Goal: Task Accomplishment & Management: Complete application form

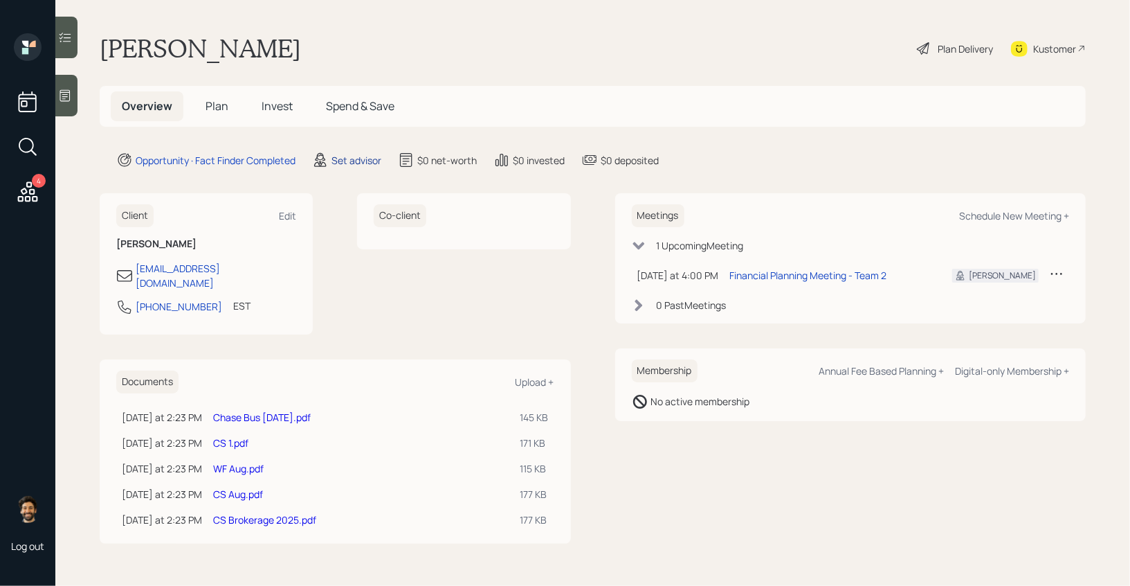
click at [355, 166] on div "Set advisor" at bounding box center [357, 160] width 50 height 15
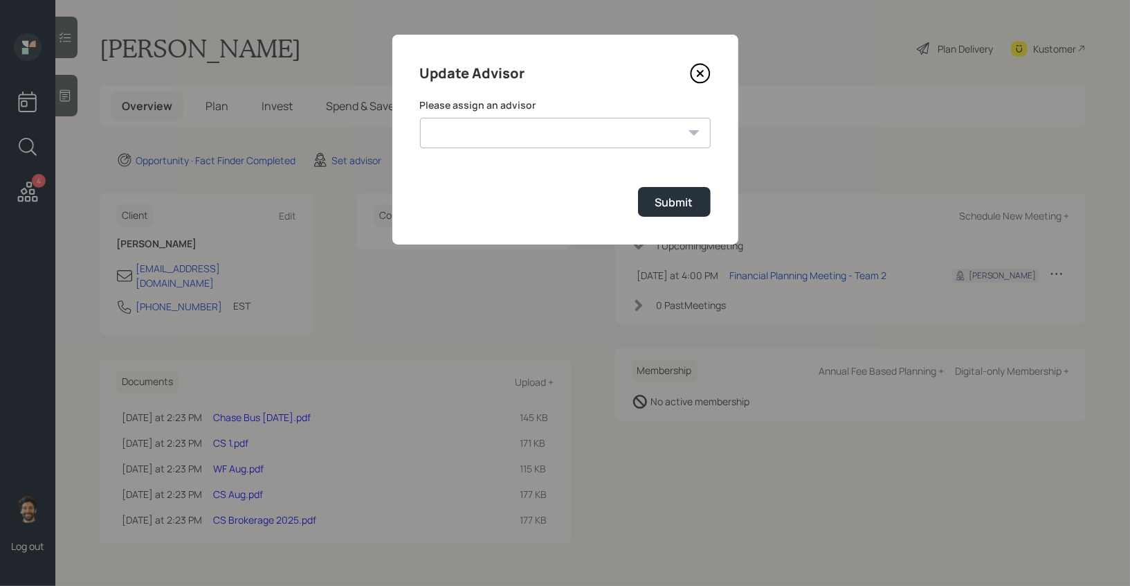
click at [501, 126] on select "[PERSON_NAME] [PERSON_NAME] End [PERSON_NAME] [PERSON_NAME] [PERSON_NAME] [PERS…" at bounding box center [565, 133] width 291 height 30
select select "f14b762f-c7c2-4b89-9227-8fa891345eea"
click at [420, 118] on select "[PERSON_NAME] [PERSON_NAME] End [PERSON_NAME] [PERSON_NAME] [PERSON_NAME] [PERS…" at bounding box center [565, 133] width 291 height 30
click at [671, 213] on button "Submit" at bounding box center [674, 202] width 73 height 30
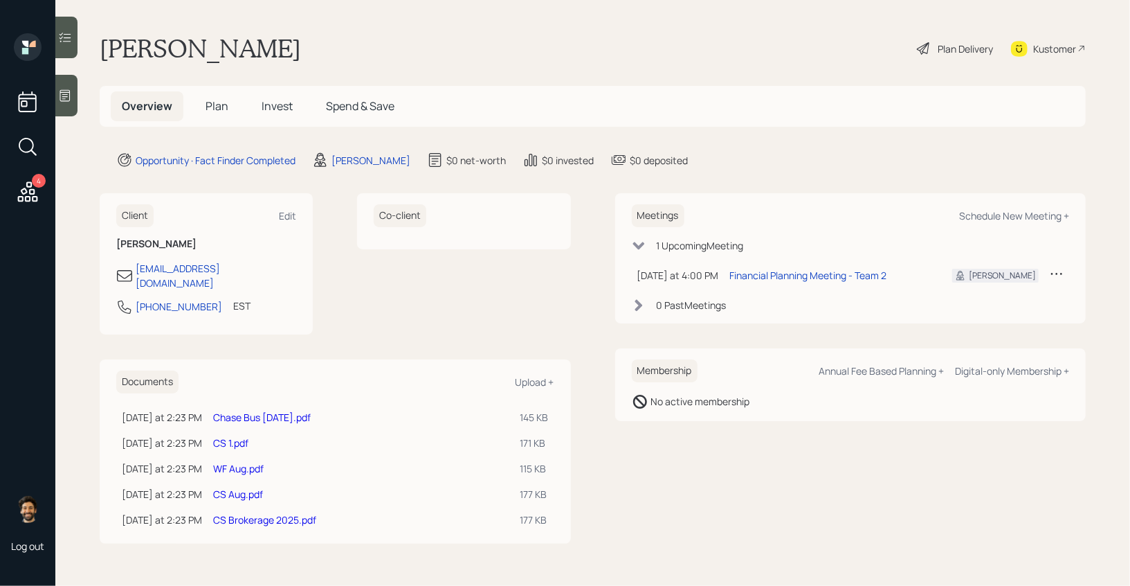
click at [210, 114] on h5 "Plan" at bounding box center [217, 106] width 45 height 30
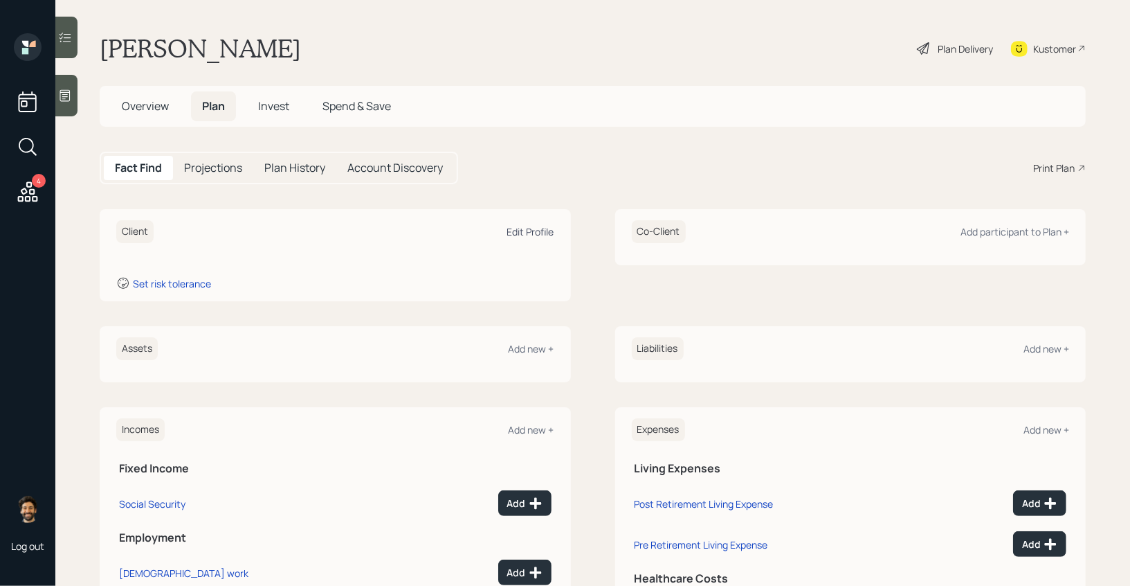
click at [531, 229] on div "Edit Profile" at bounding box center [530, 231] width 47 height 13
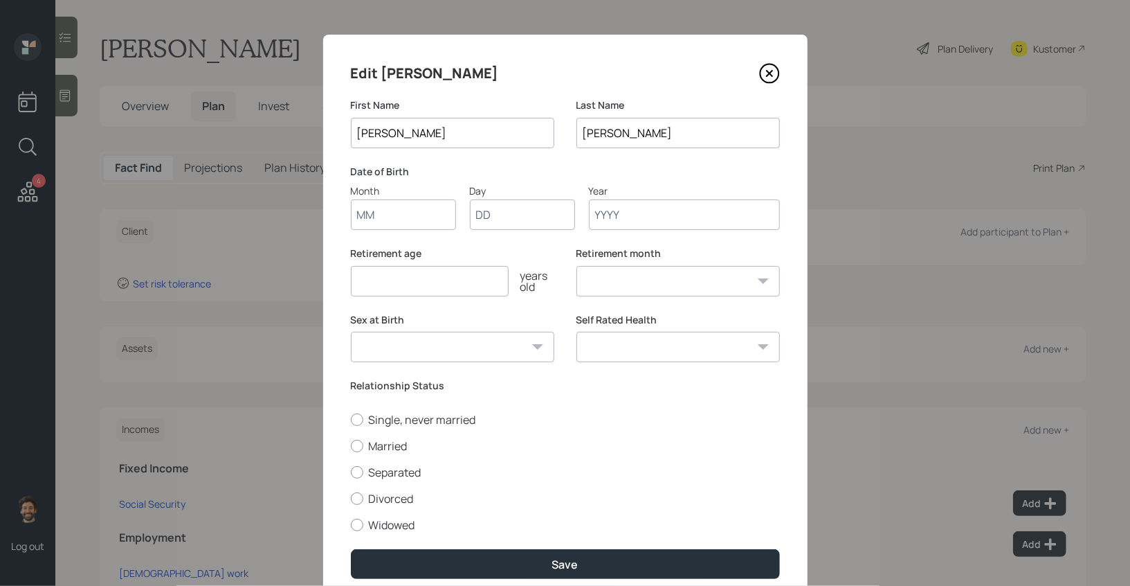
click at [401, 220] on input "Month" at bounding box center [403, 214] width 105 height 30
type input "01"
type input "1985"
select select "1"
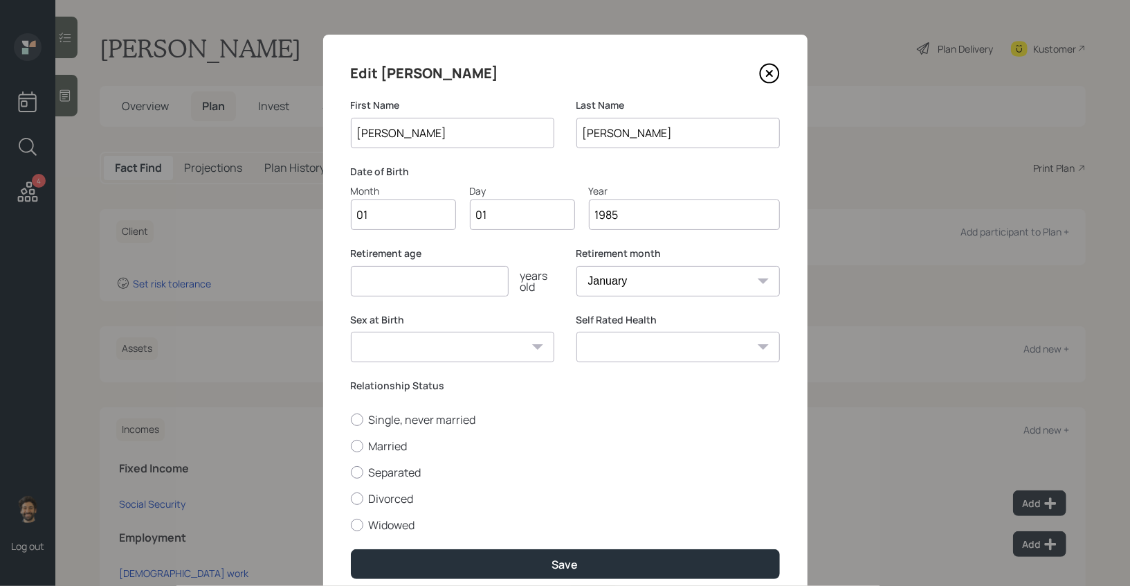
type input "1985"
click at [403, 282] on input "number" at bounding box center [430, 281] width 158 height 30
type input "65"
click at [378, 449] on label "Married" at bounding box center [565, 445] width 429 height 15
click at [351, 446] on input "Married" at bounding box center [350, 445] width 1 height 1
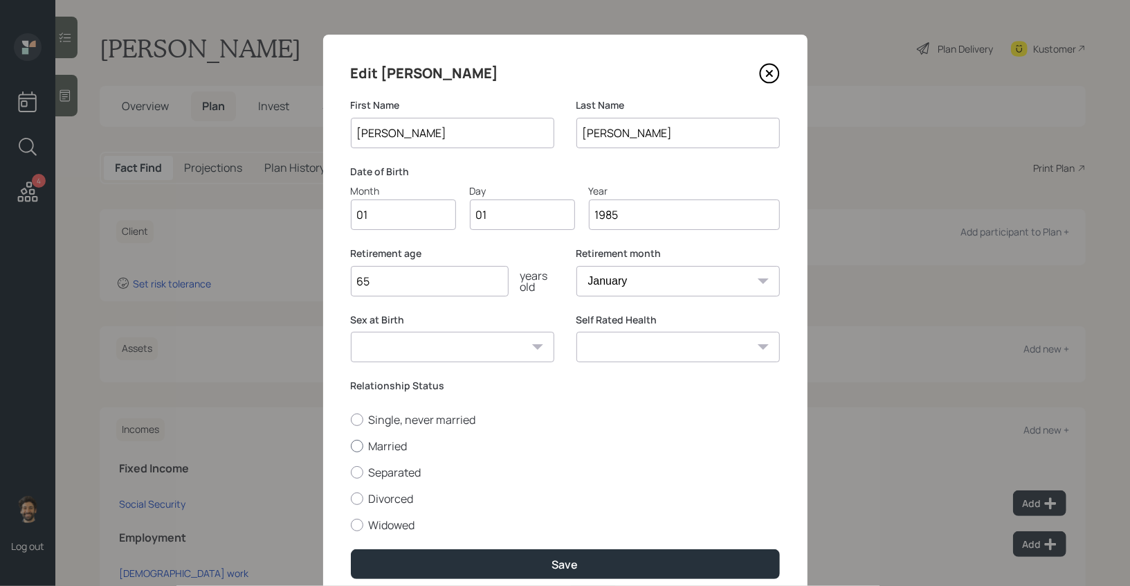
radio input "true"
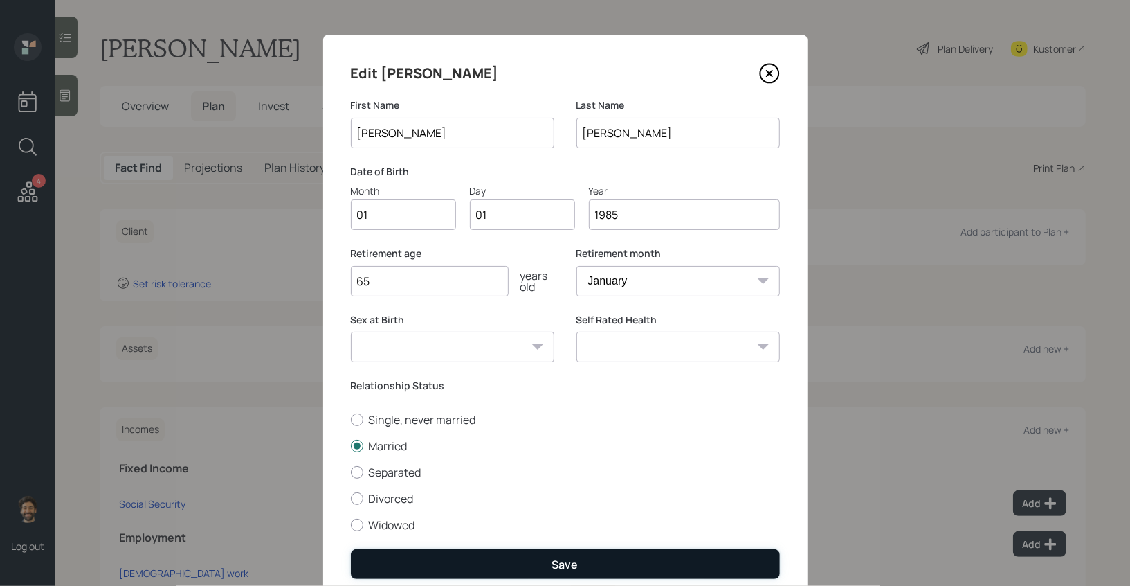
click at [408, 557] on button "Save" at bounding box center [565, 564] width 429 height 30
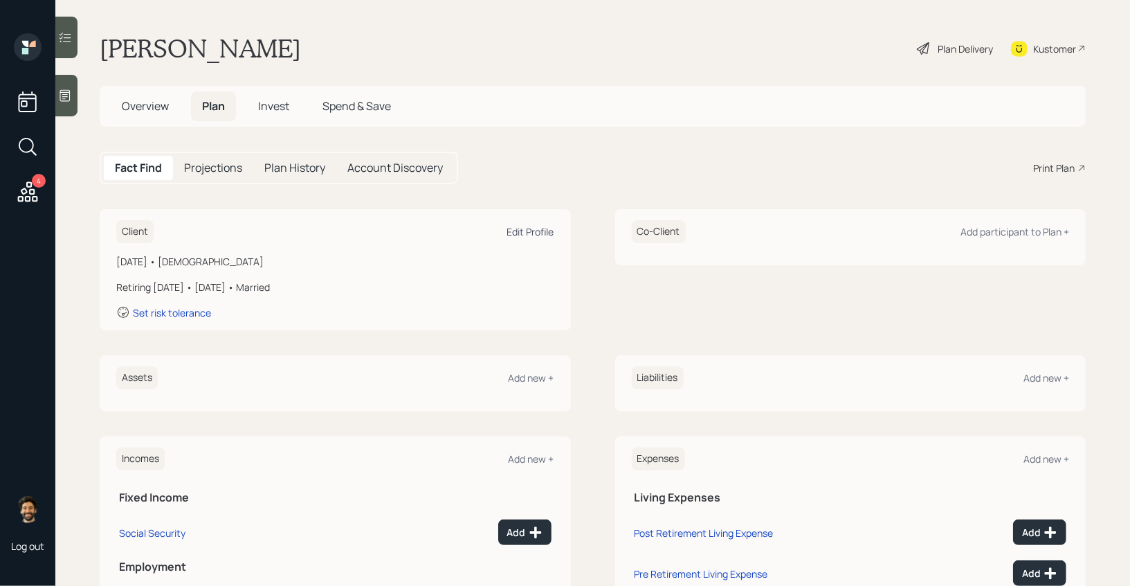
click at [548, 232] on div "Edit Profile" at bounding box center [530, 231] width 47 height 13
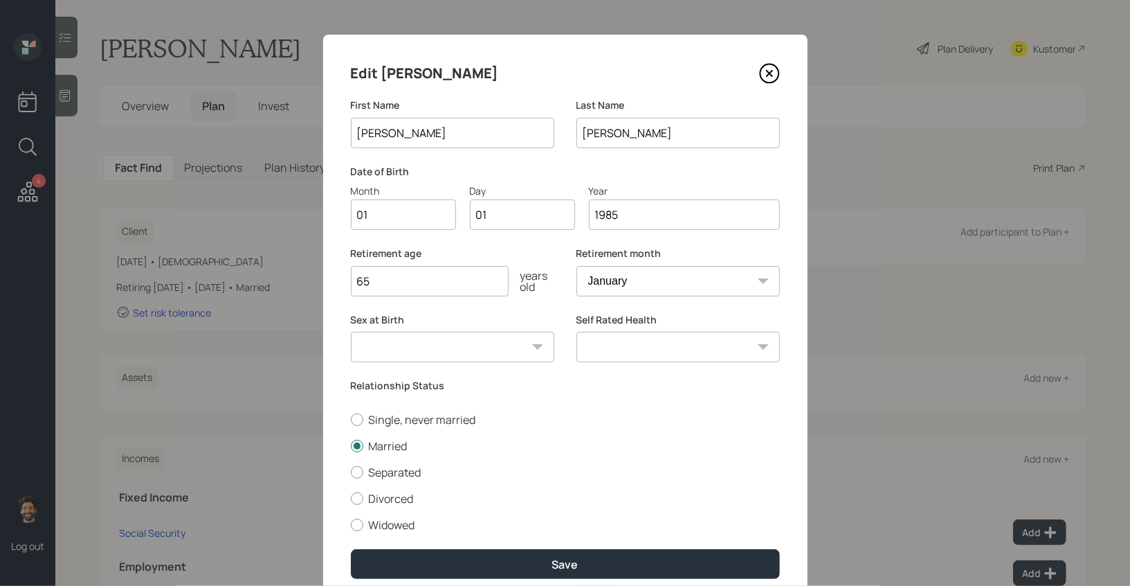
click at [635, 224] on input "1985" at bounding box center [684, 214] width 191 height 30
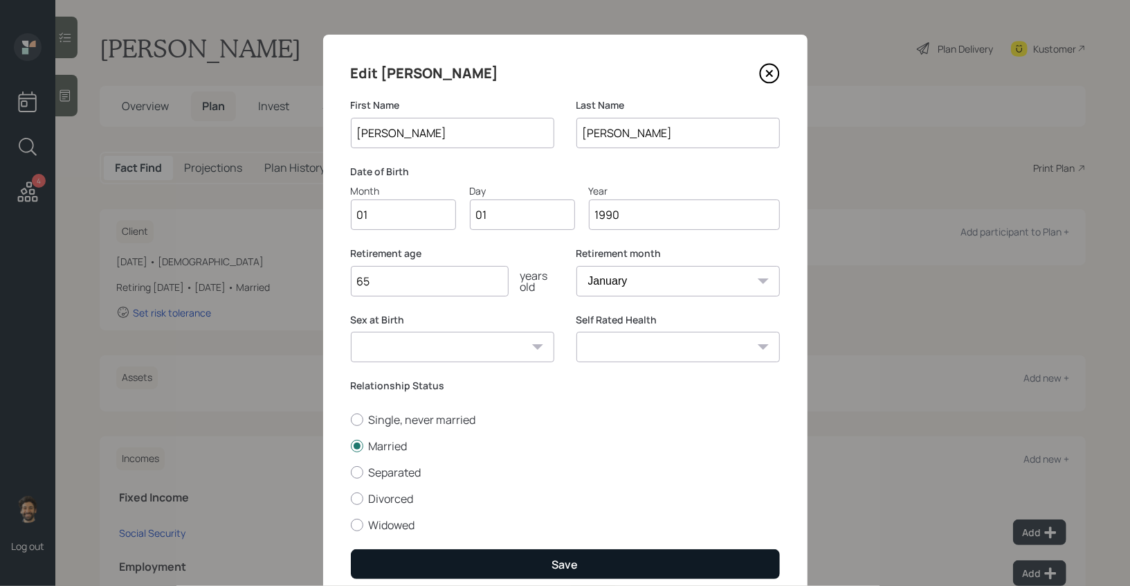
type input "1990"
click at [482, 566] on button "Save" at bounding box center [565, 564] width 429 height 30
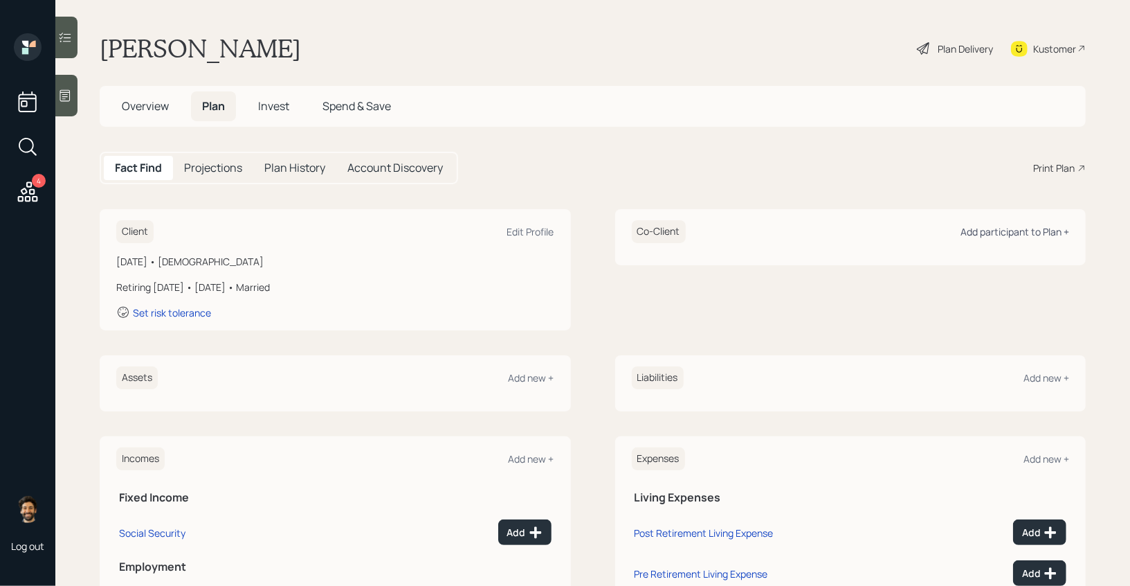
click at [972, 230] on div "Add participant to Plan +" at bounding box center [1015, 231] width 109 height 13
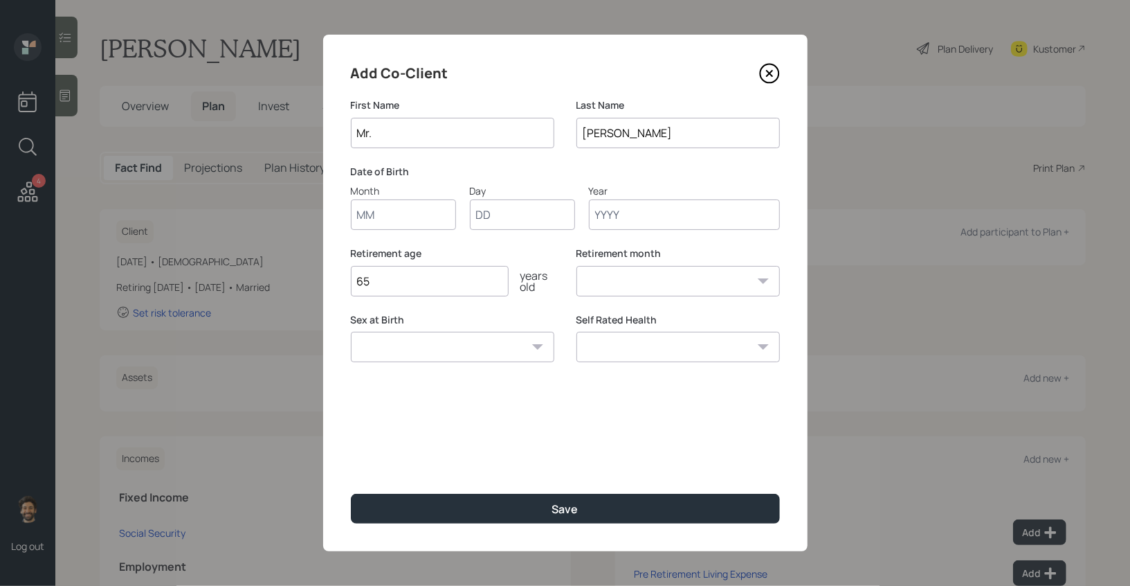
type input "Mr."
click at [397, 217] on input "Month" at bounding box center [403, 214] width 105 height 30
type input "01"
type input "1990"
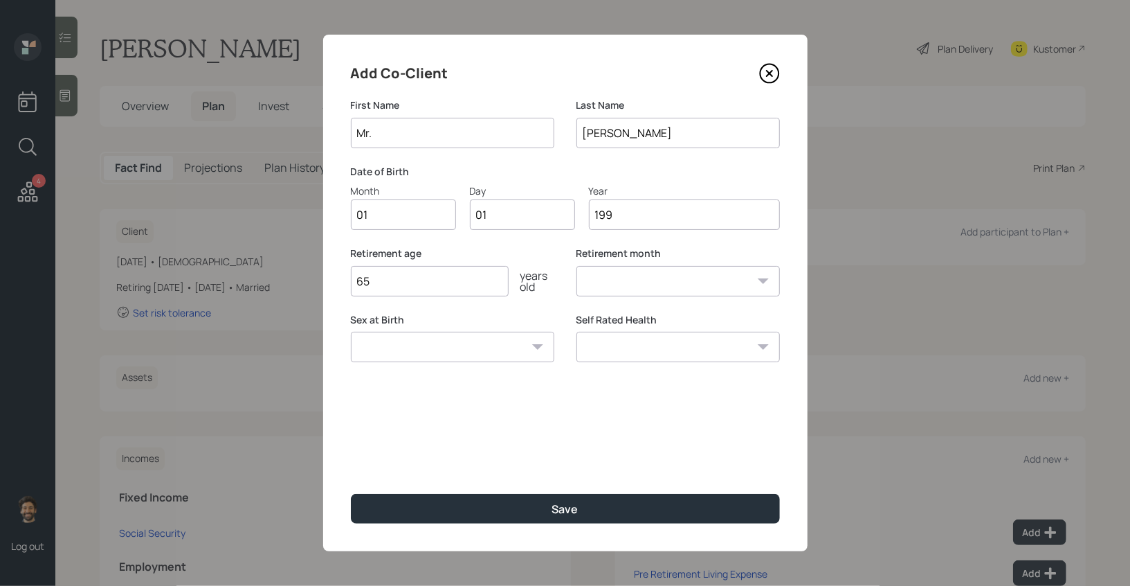
select select "1"
type input "1990"
click at [390, 494] on div "Save" at bounding box center [565, 509] width 429 height 30
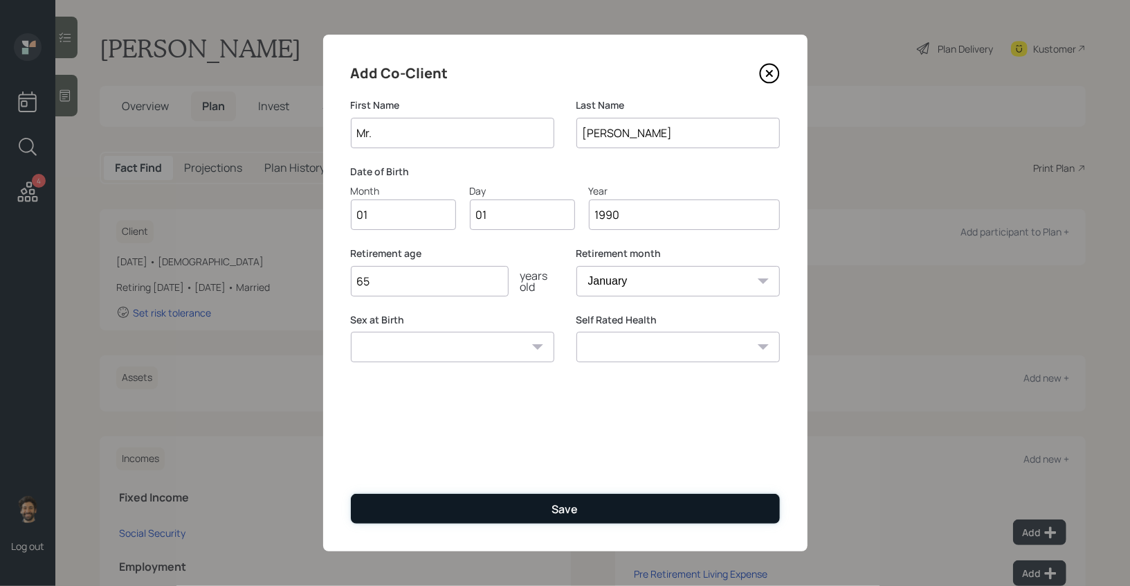
click at [397, 503] on button "Save" at bounding box center [565, 509] width 429 height 30
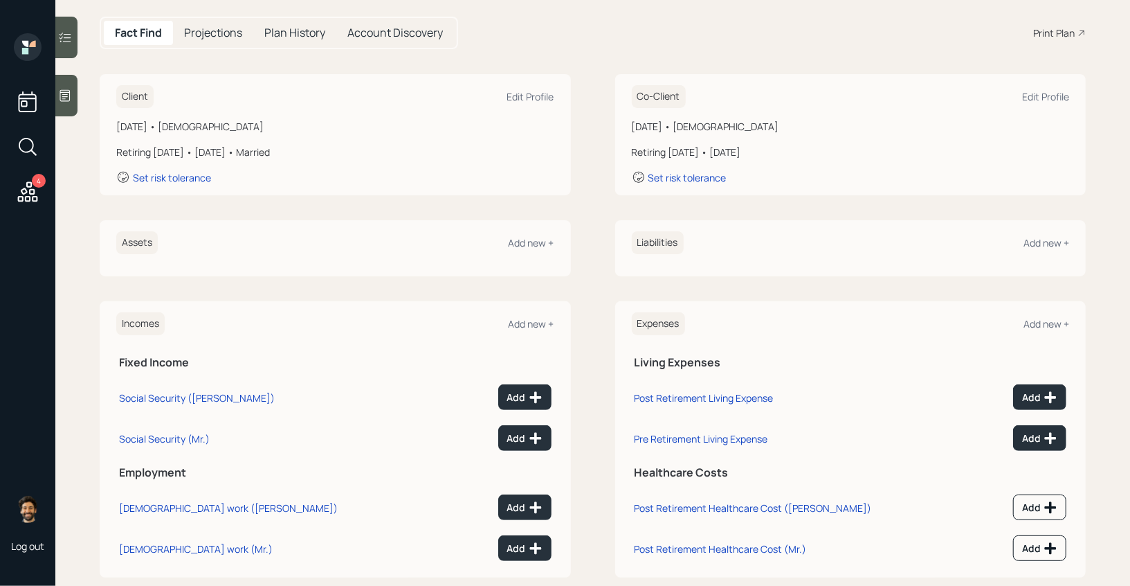
scroll to position [156, 0]
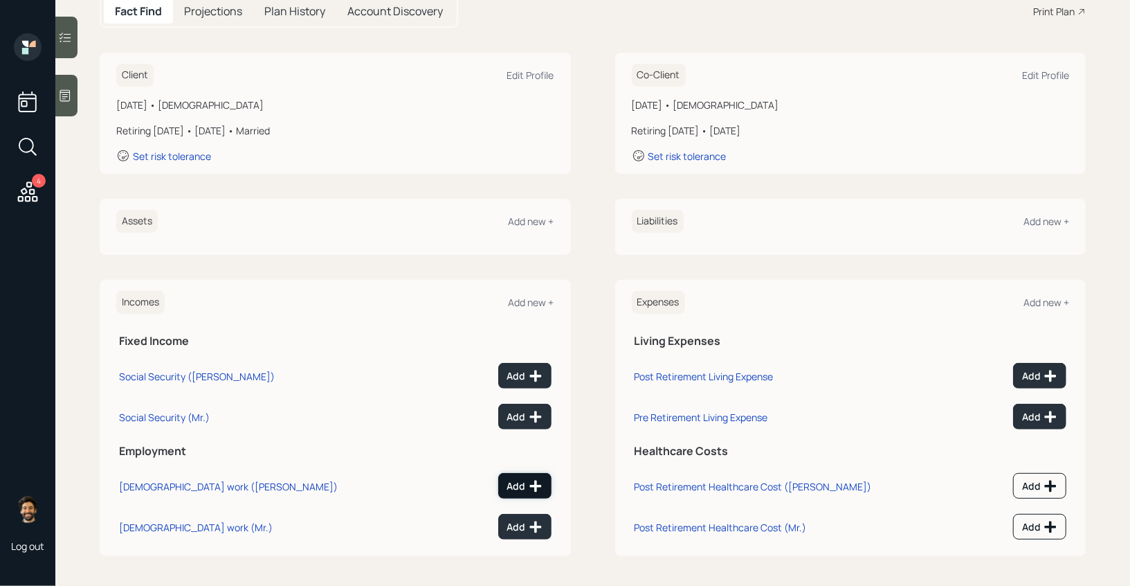
click at [516, 479] on div "Add" at bounding box center [524, 486] width 35 height 14
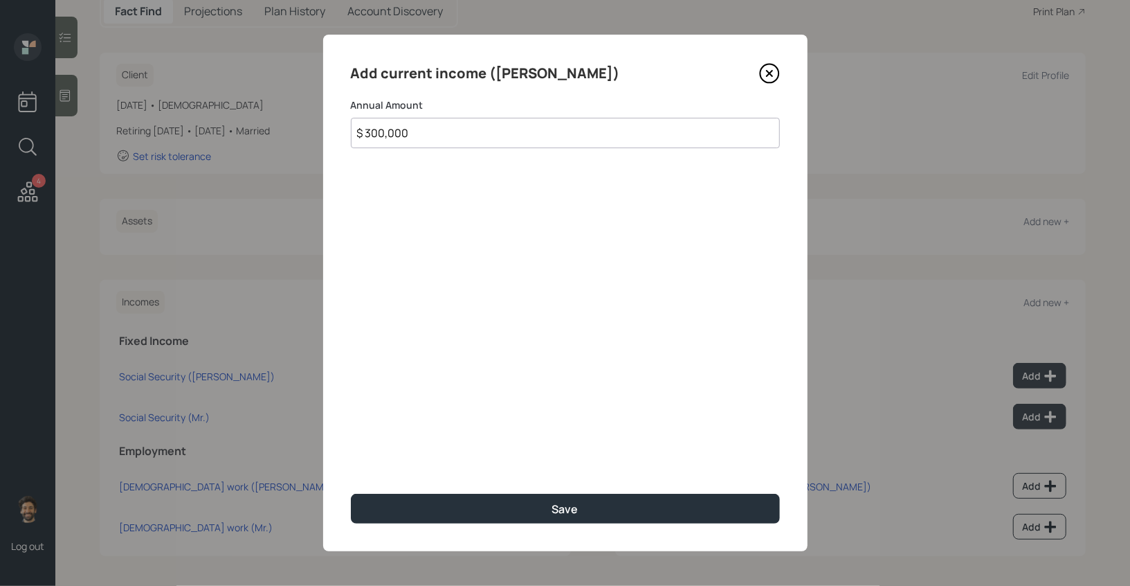
type input "$ 300,000"
click at [408, 491] on div "Add current income ([PERSON_NAME]) Annual Amount $ 300,000 Save" at bounding box center [565, 293] width 485 height 516
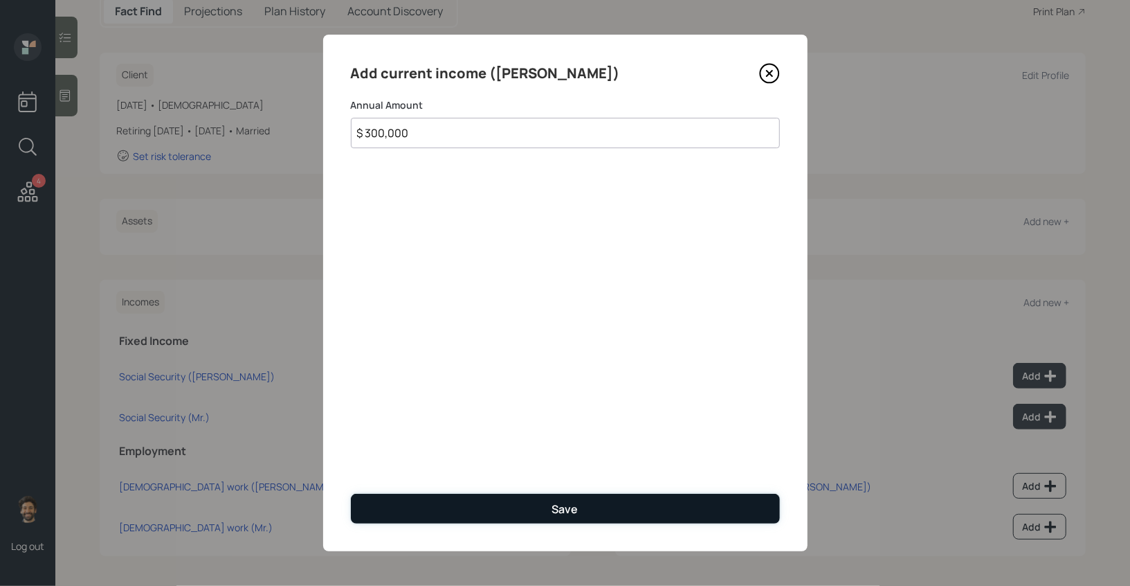
click at [411, 498] on button "Save" at bounding box center [565, 509] width 429 height 30
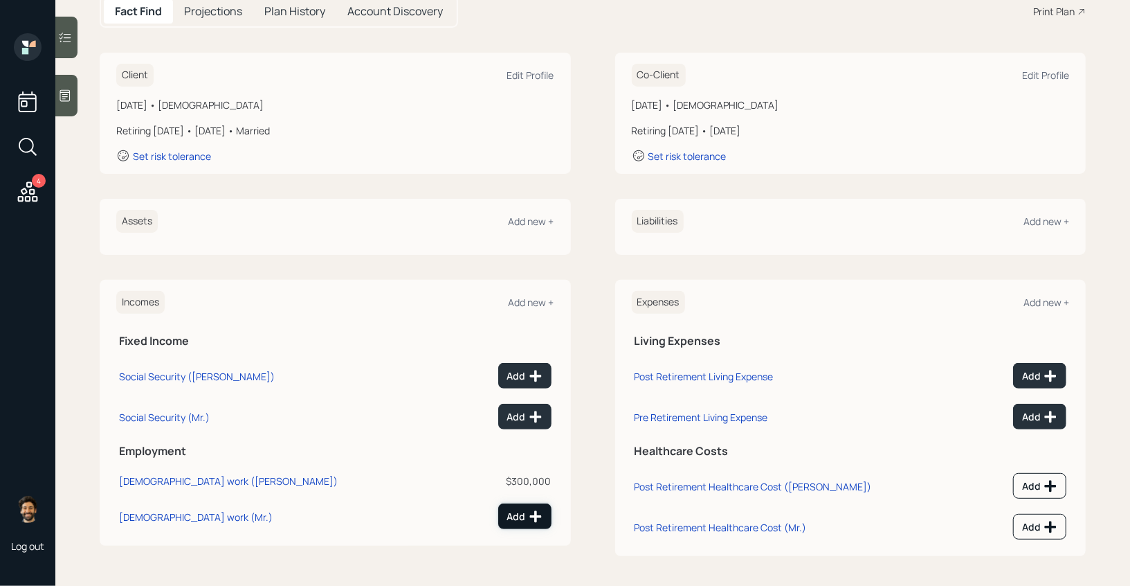
click at [511, 518] on div "Add" at bounding box center [524, 517] width 35 height 14
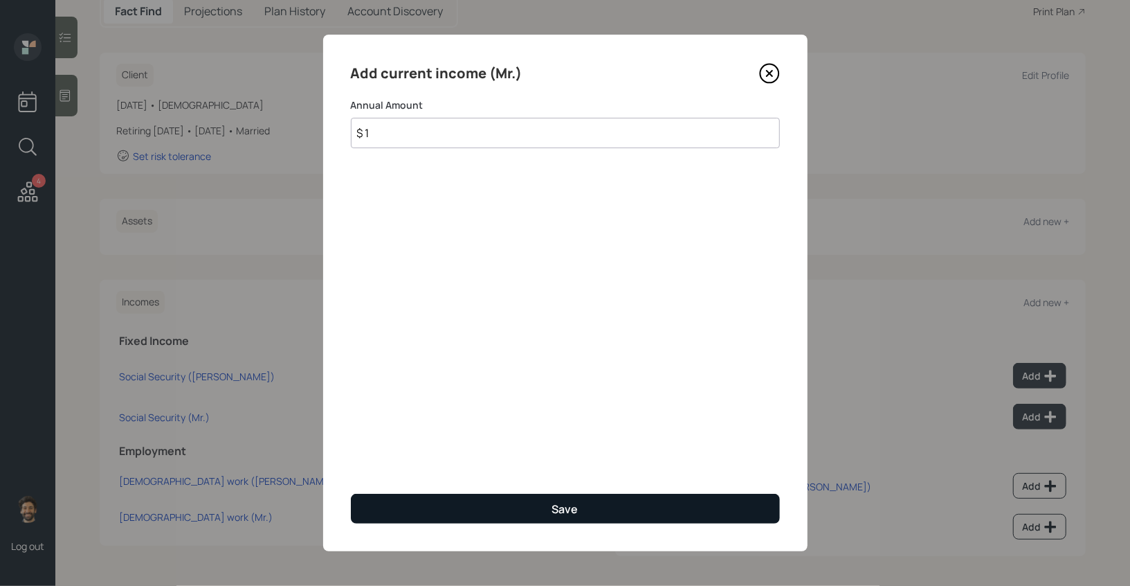
type input "$ 1"
click at [501, 512] on button "Save" at bounding box center [565, 509] width 429 height 30
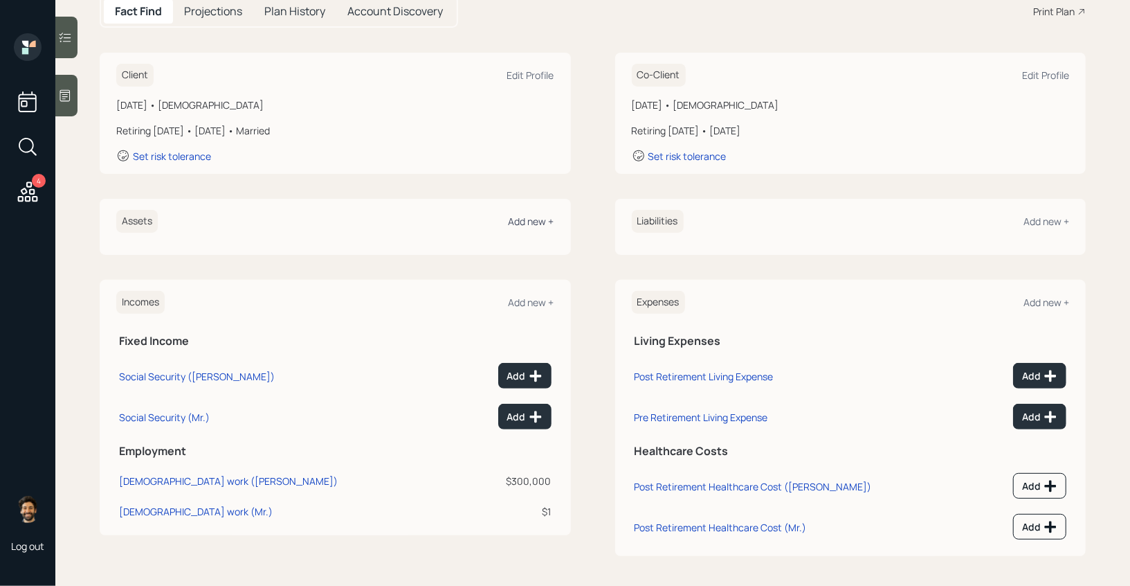
click at [525, 222] on div "Add new +" at bounding box center [532, 221] width 46 height 13
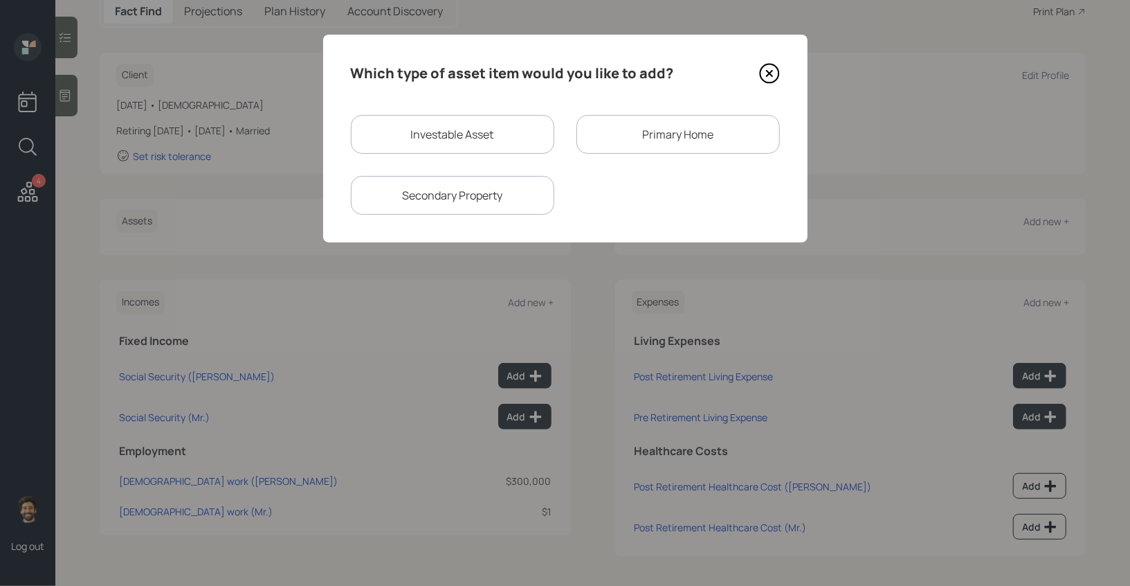
click at [387, 134] on div "Investable Asset" at bounding box center [453, 134] width 204 height 39
select select "taxable"
select select "balanced"
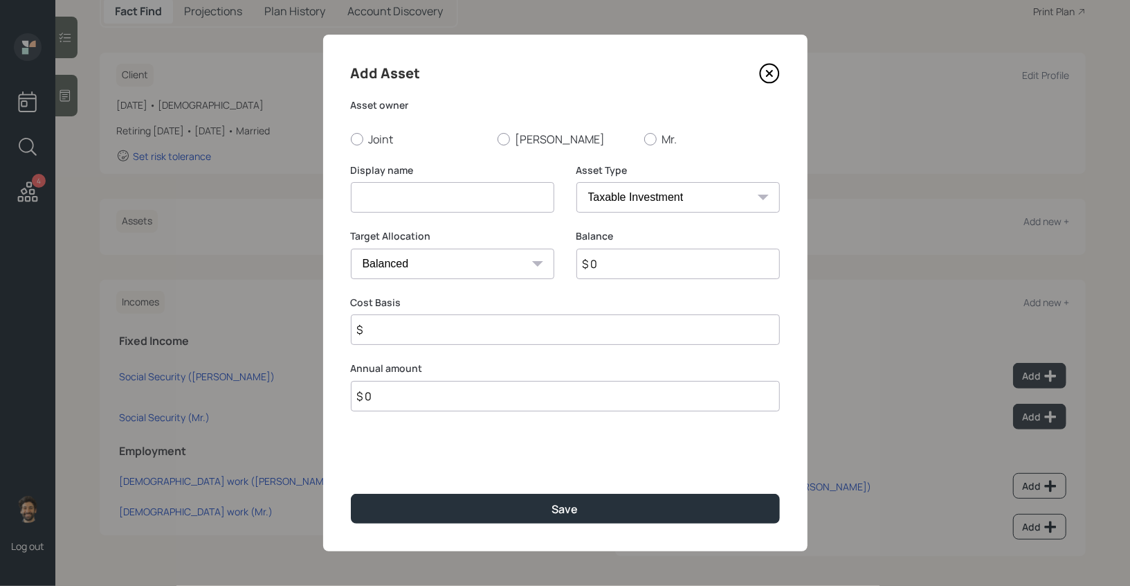
click at [390, 190] on input at bounding box center [453, 197] width 204 height 30
type input "Solo 401k"
click at [630, 258] on input "$ 0" at bounding box center [679, 264] width 204 height 30
type input "$ 120,000"
click at [627, 192] on select "SEP [PERSON_NAME] IRA 401(k) [PERSON_NAME] 401(k) 403(b) [PERSON_NAME] 403(b) 4…" at bounding box center [679, 197] width 204 height 30
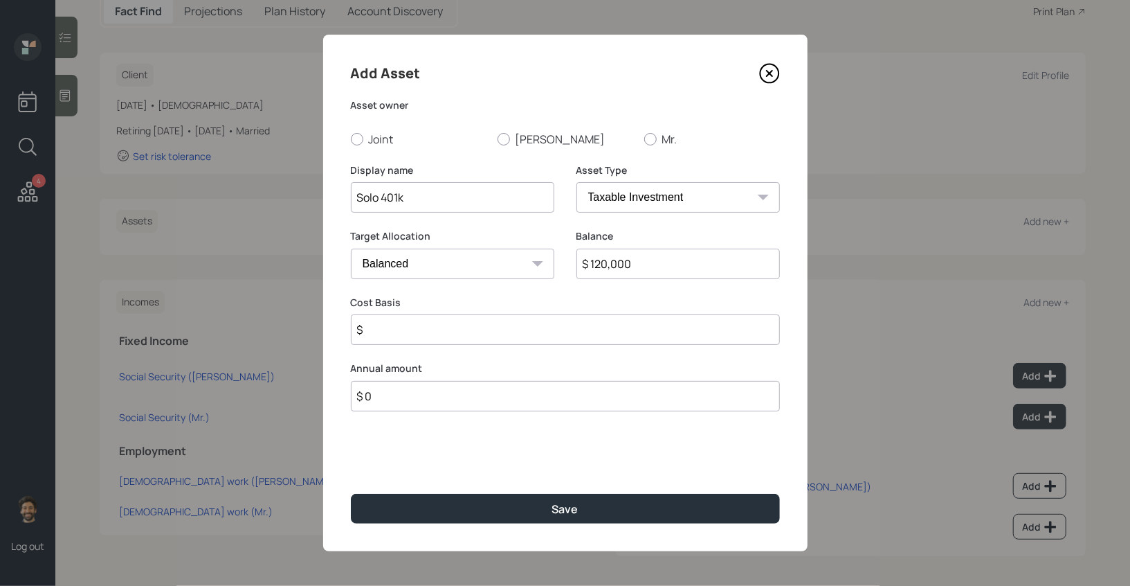
select select "company_sponsored"
click at [577, 182] on select "SEP [PERSON_NAME] IRA 401(k) [PERSON_NAME] 401(k) 403(b) [PERSON_NAME] 403(b) 4…" at bounding box center [679, 197] width 204 height 30
click at [629, 192] on select "SEP [PERSON_NAME] IRA 401(k) [PERSON_NAME] 401(k) 403(b) [PERSON_NAME] 403(b) 4…" at bounding box center [679, 197] width 204 height 30
click at [577, 182] on select "SEP [PERSON_NAME] IRA 401(k) [PERSON_NAME] 401(k) 403(b) [PERSON_NAME] 403(b) 4…" at bounding box center [679, 197] width 204 height 30
click at [428, 322] on input "number" at bounding box center [442, 329] width 183 height 30
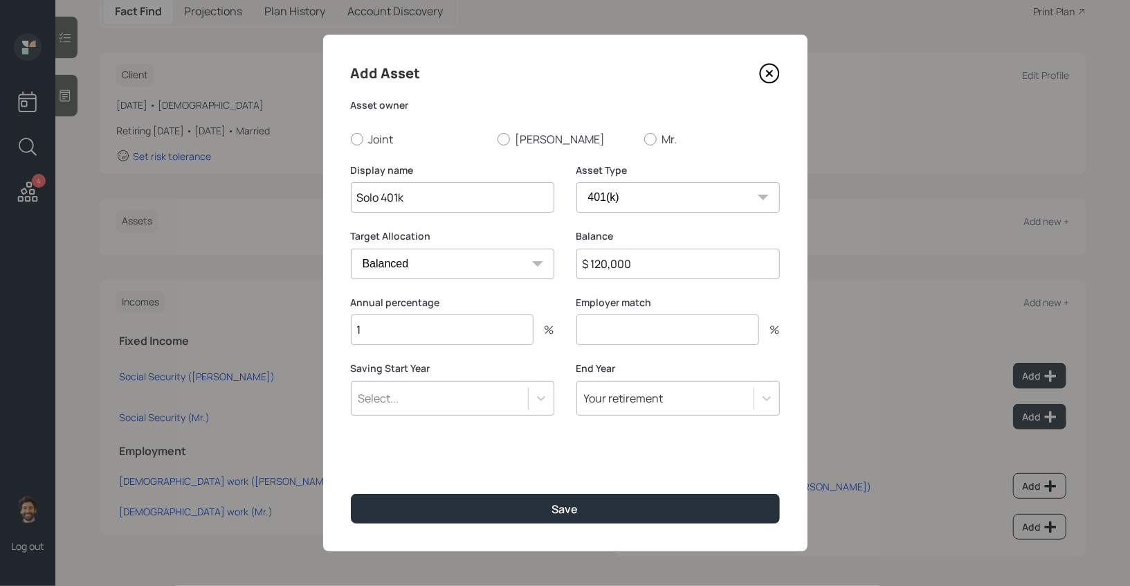
type input "1"
click at [485, 405] on div "Select..." at bounding box center [440, 398] width 177 height 24
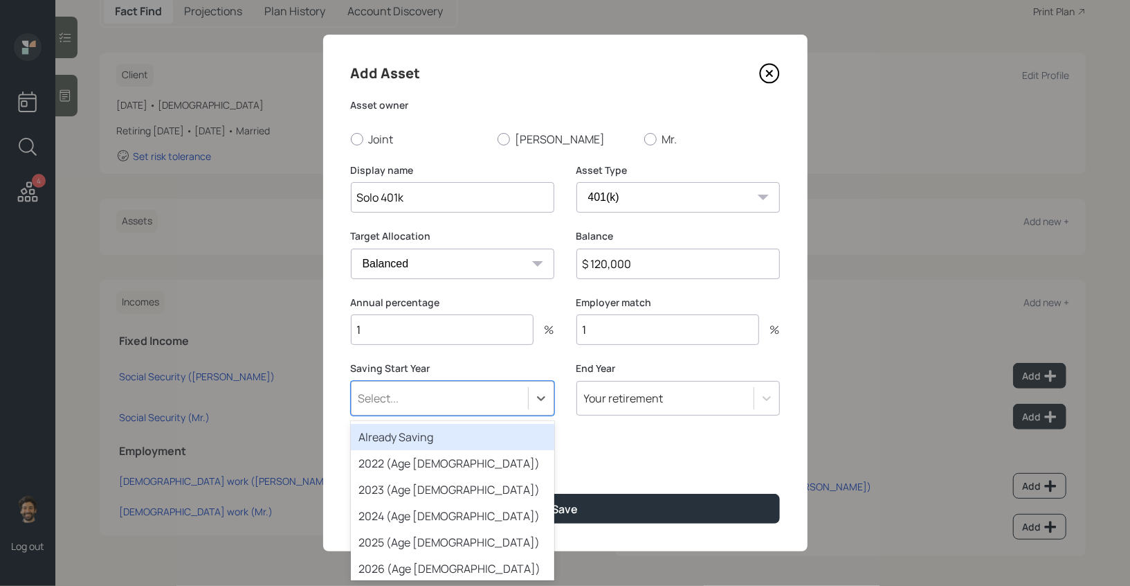
click at [440, 444] on div "Already Saving" at bounding box center [453, 437] width 204 height 26
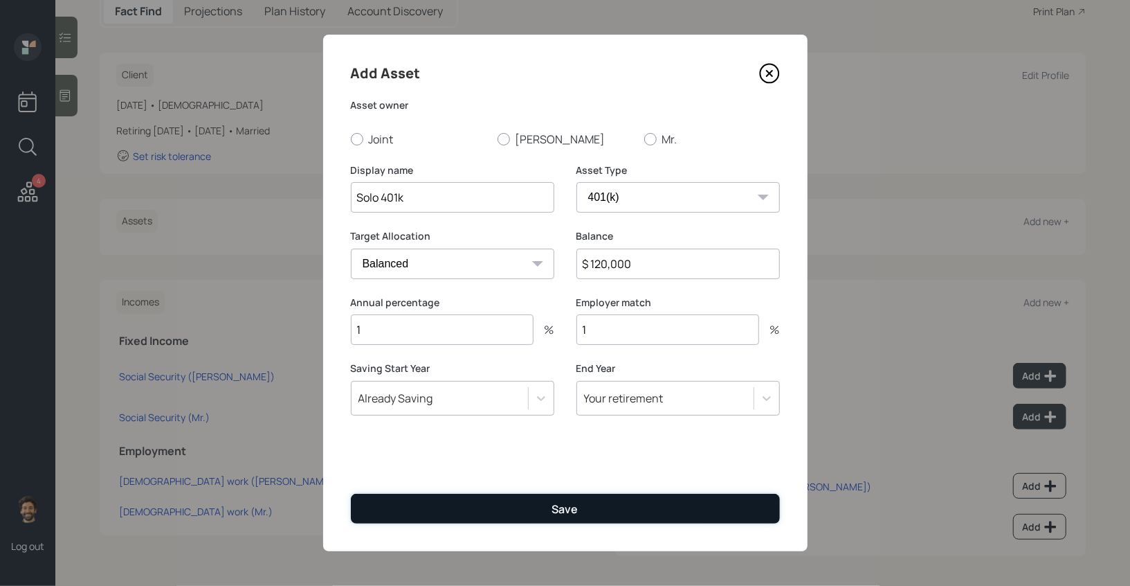
click at [411, 513] on button "Save" at bounding box center [565, 509] width 429 height 30
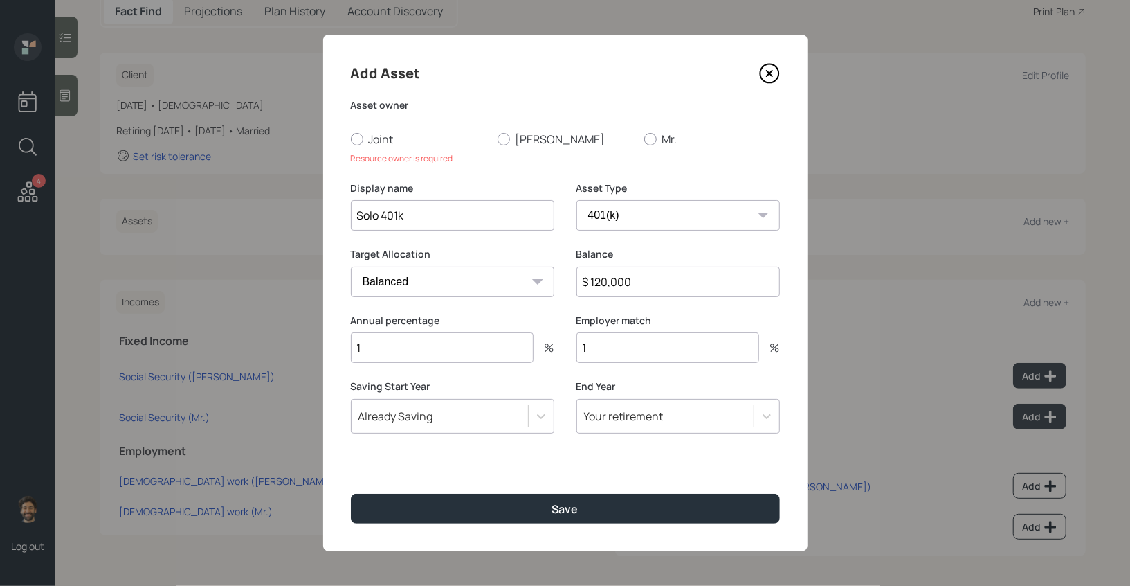
click at [512, 128] on div "Asset owner Joint [PERSON_NAME] Mr. Resource owner is required" at bounding box center [565, 131] width 429 height 66
click at [505, 140] on div at bounding box center [504, 139] width 12 height 12
click at [498, 139] on input "[PERSON_NAME]" at bounding box center [497, 138] width 1 height 1
radio input "true"
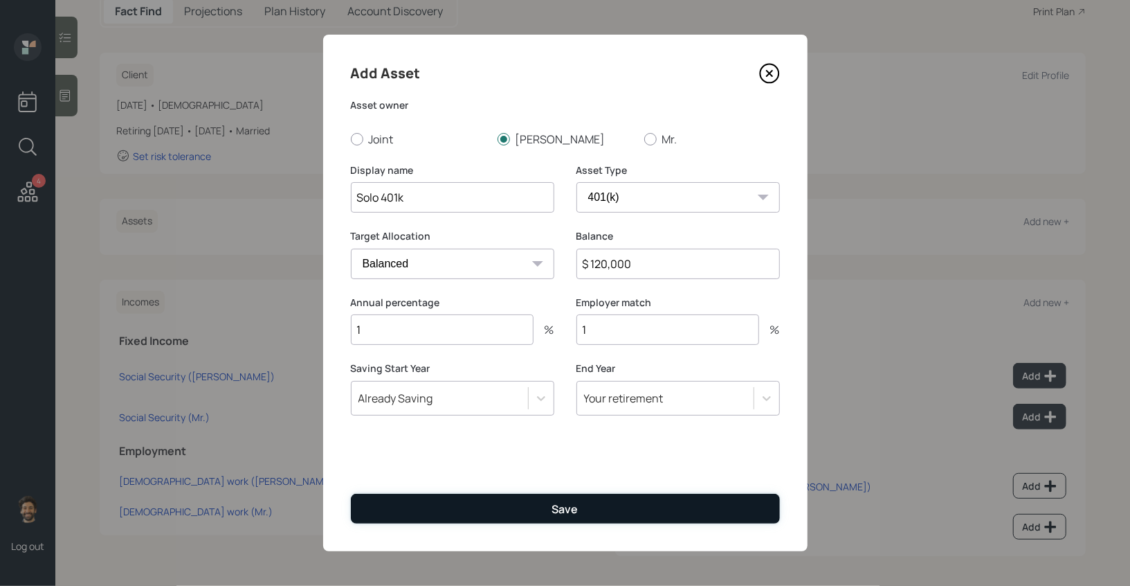
click at [414, 504] on button "Save" at bounding box center [565, 509] width 429 height 30
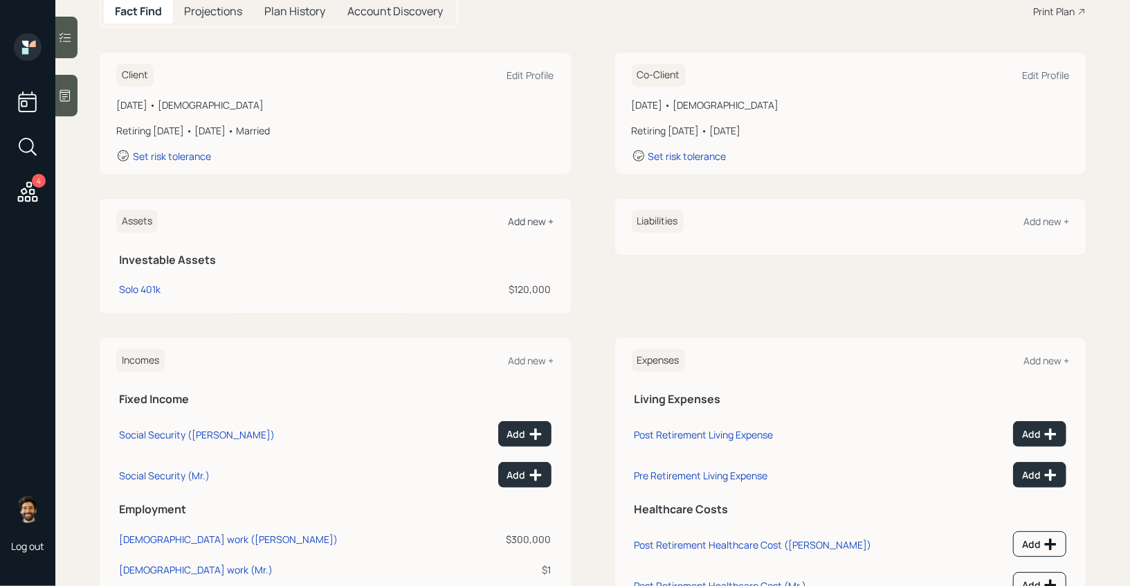
click at [535, 222] on div "Add new +" at bounding box center [532, 221] width 46 height 13
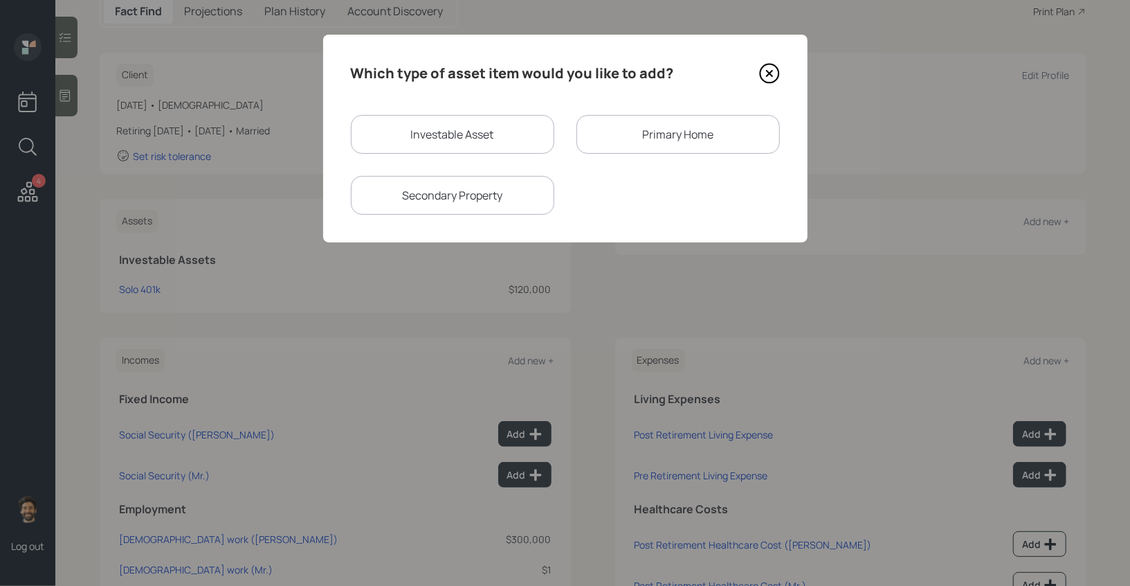
click at [446, 136] on div "Investable Asset" at bounding box center [453, 134] width 204 height 39
select select "taxable"
select select "balanced"
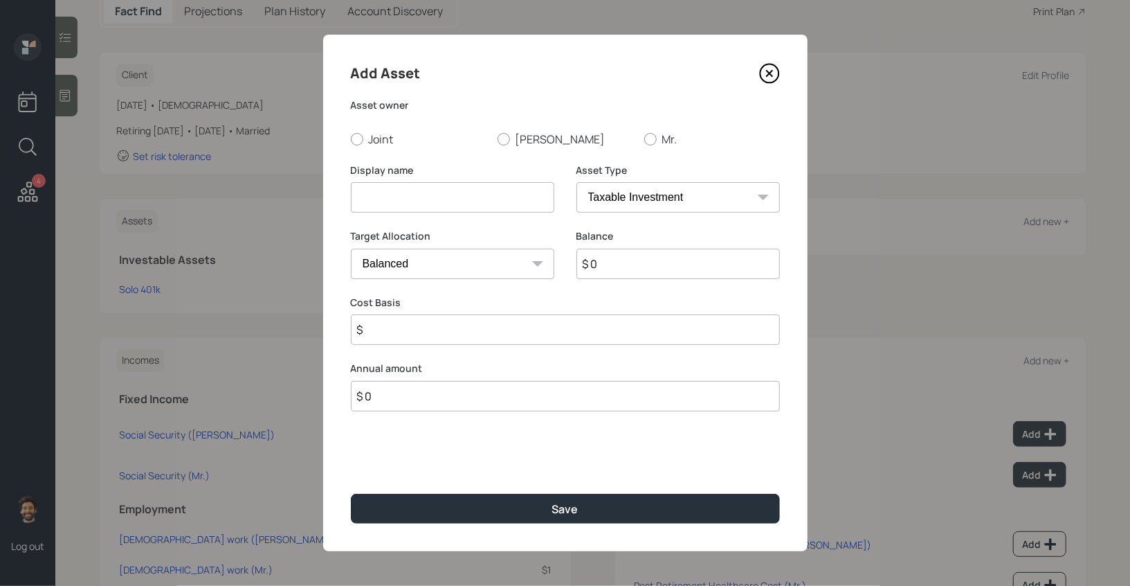
click at [422, 195] on input at bounding box center [453, 197] width 204 height 30
type input "IRA"
click at [617, 260] on input "$ 0" at bounding box center [679, 264] width 204 height 30
type input "$ 25,000"
click at [605, 199] on select "SEP [PERSON_NAME] IRA 401(k) [PERSON_NAME] 401(k) 403(b) [PERSON_NAME] 403(b) 4…" at bounding box center [679, 197] width 204 height 30
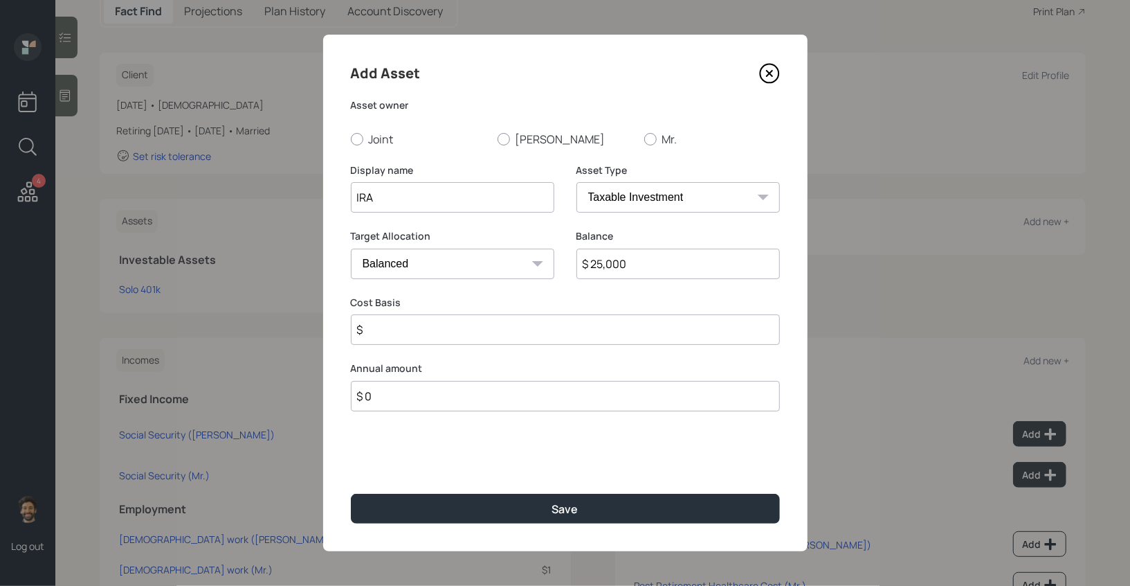
select select "ira"
click at [577, 182] on select "SEP [PERSON_NAME] IRA 401(k) [PERSON_NAME] 401(k) 403(b) [PERSON_NAME] 403(b) 4…" at bounding box center [679, 197] width 204 height 30
type input "$"
click at [505, 136] on div at bounding box center [504, 139] width 12 height 12
click at [498, 138] on input "[PERSON_NAME]" at bounding box center [497, 138] width 1 height 1
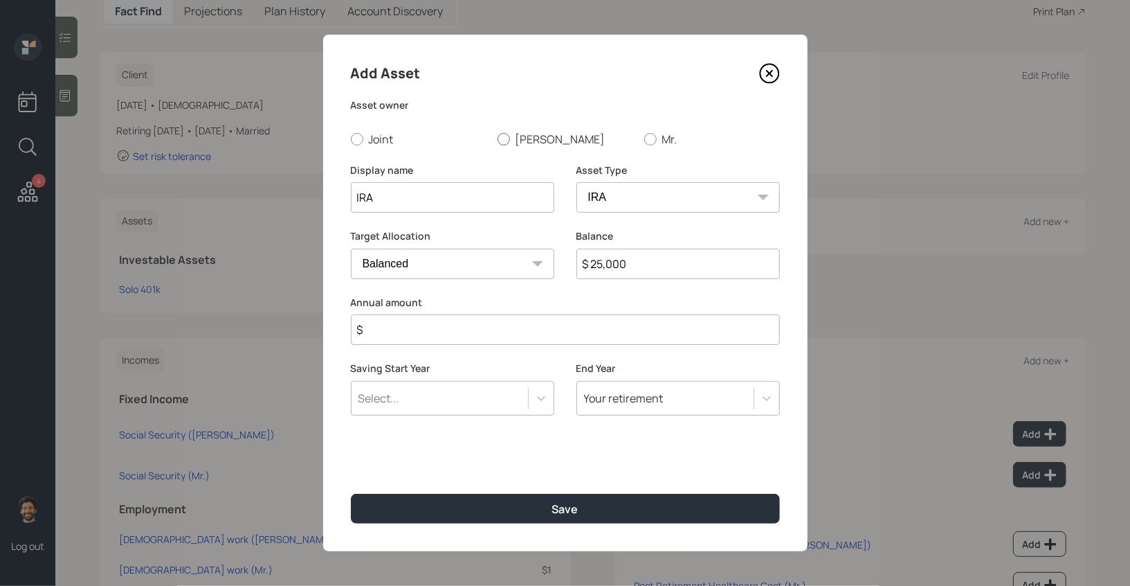
radio input "true"
click at [396, 329] on input "$" at bounding box center [565, 329] width 429 height 30
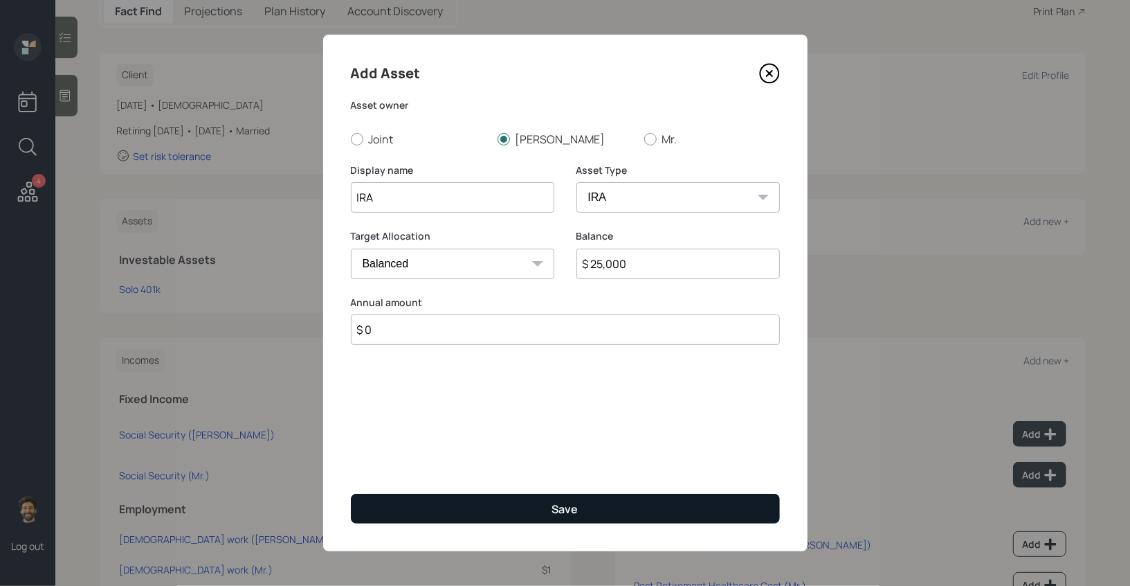
type input "$ 0"
click at [405, 516] on button "Save" at bounding box center [565, 509] width 429 height 30
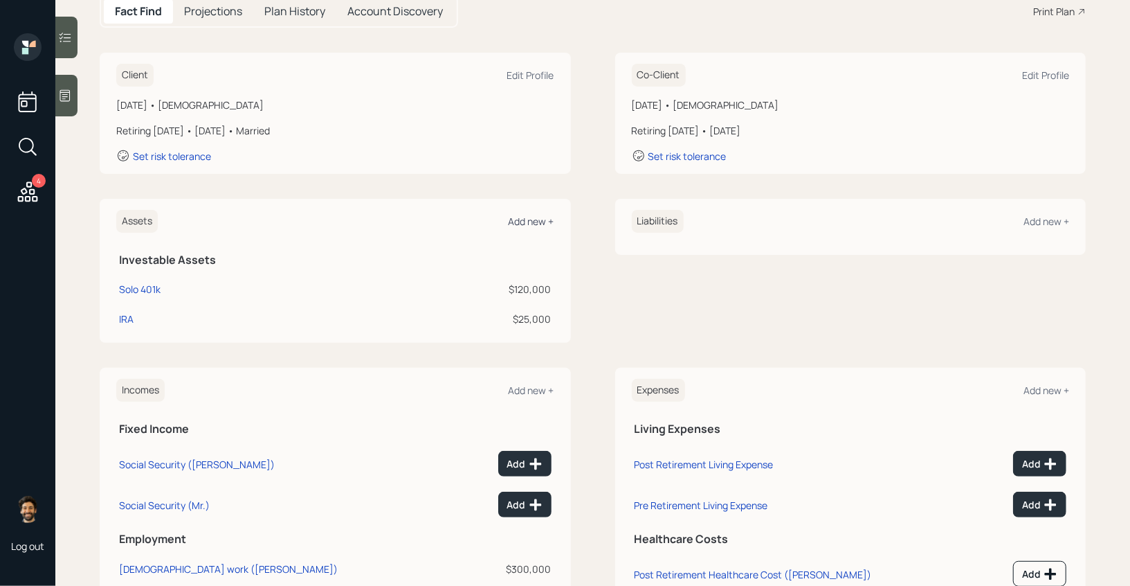
click at [519, 222] on div "Add new +" at bounding box center [532, 221] width 46 height 13
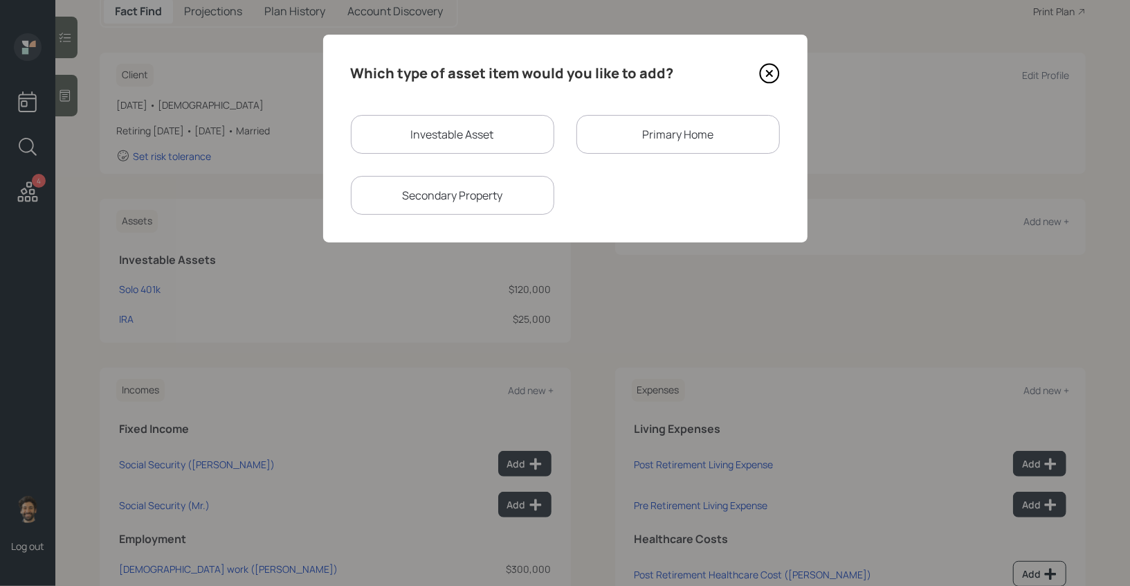
click at [399, 160] on div "Investable Asset Primary Home Secondary Property" at bounding box center [565, 165] width 429 height 100
click at [406, 130] on div "Investable Asset" at bounding box center [453, 134] width 204 height 39
select select "taxable"
select select "balanced"
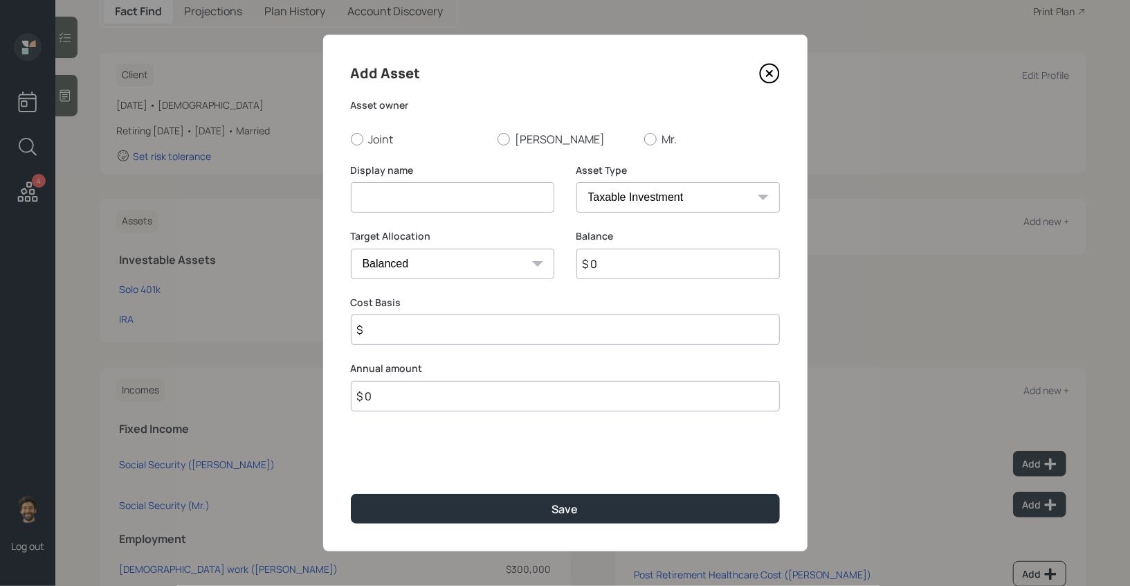
click at [431, 195] on input at bounding box center [453, 197] width 204 height 30
type input "[PERSON_NAME]"
click at [658, 260] on input "$ 0" at bounding box center [679, 264] width 204 height 30
type input "$ 2,000"
click at [640, 201] on select "SEP [PERSON_NAME] IRA 401(k) [PERSON_NAME] 401(k) 403(b) [PERSON_NAME] 403(b) 4…" at bounding box center [679, 197] width 204 height 30
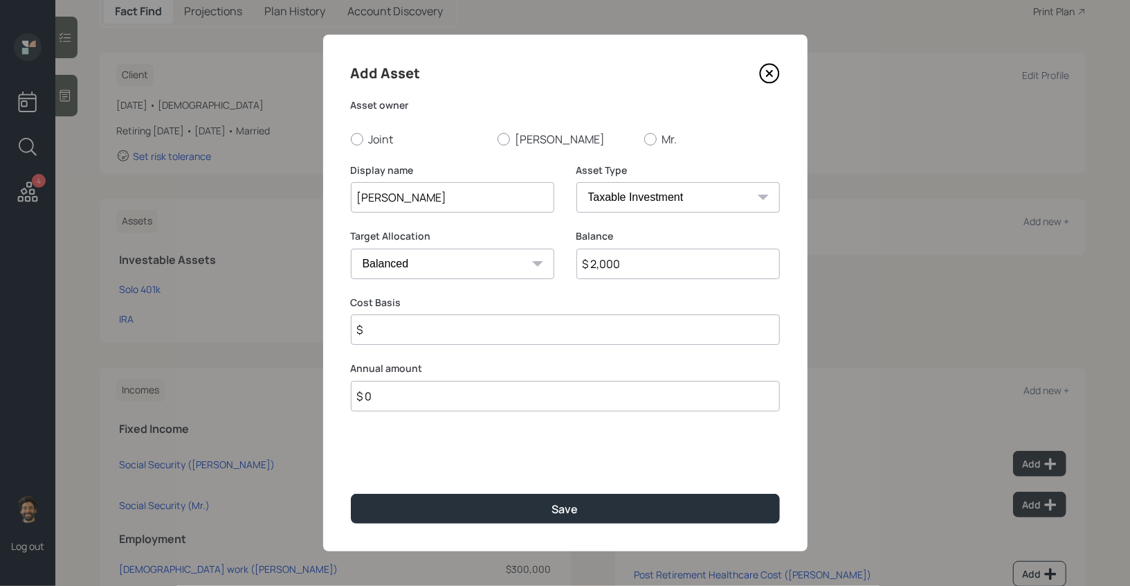
select select "roth_ira"
click at [577, 182] on select "SEP [PERSON_NAME] IRA 401(k) [PERSON_NAME] 401(k) 403(b) [PERSON_NAME] 403(b) 4…" at bounding box center [679, 197] width 204 height 30
click at [411, 338] on input "$" at bounding box center [565, 329] width 429 height 30
type input "$ 0"
click at [516, 136] on label "[PERSON_NAME]" at bounding box center [566, 139] width 136 height 15
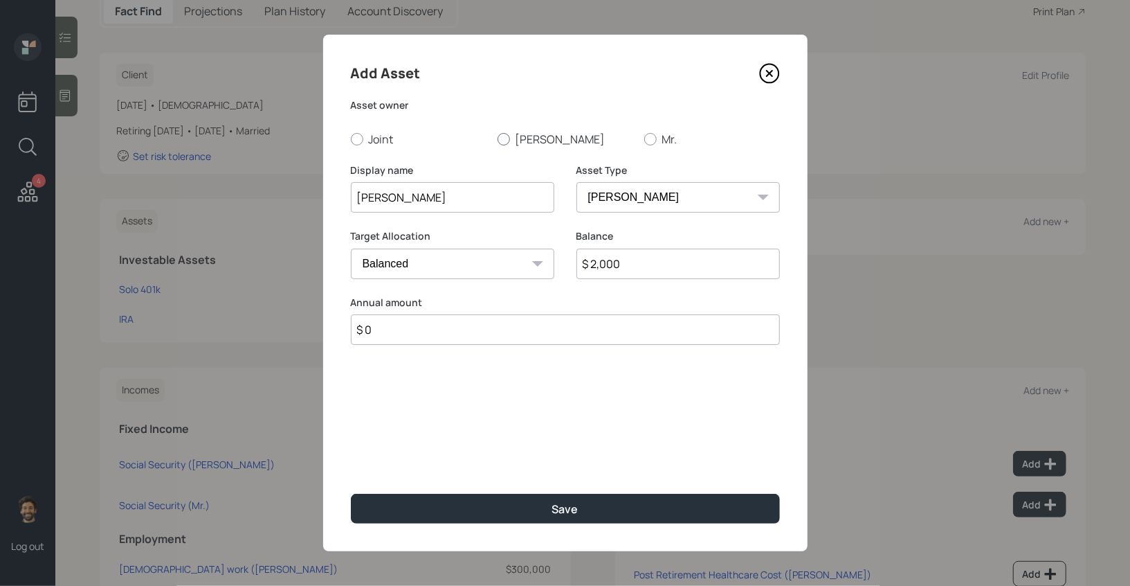
click at [498, 138] on input "[PERSON_NAME]" at bounding box center [497, 138] width 1 height 1
radio input "true"
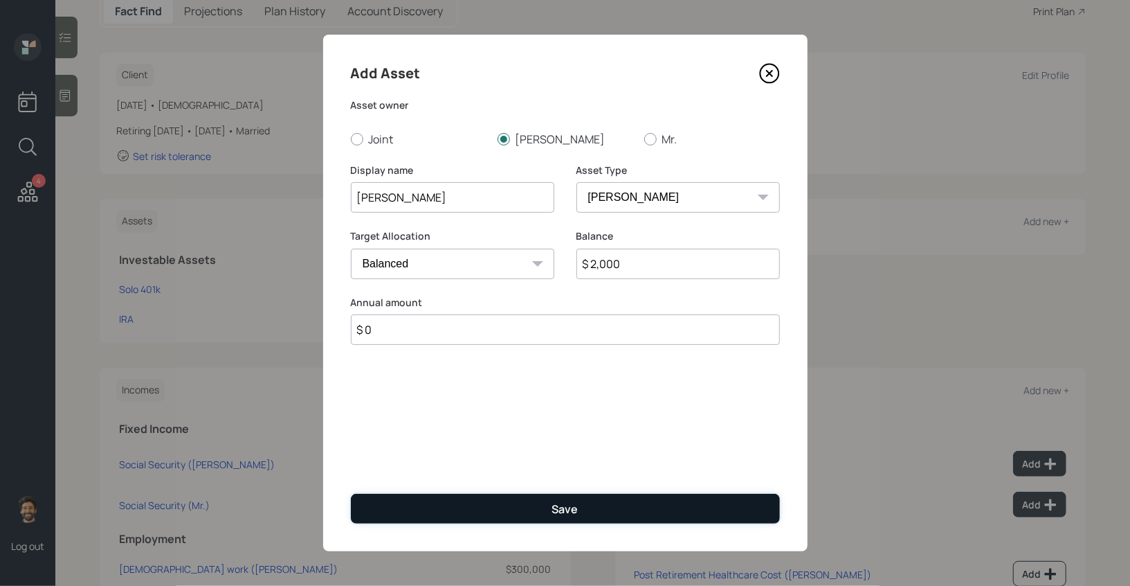
click at [440, 503] on button "Save" at bounding box center [565, 509] width 429 height 30
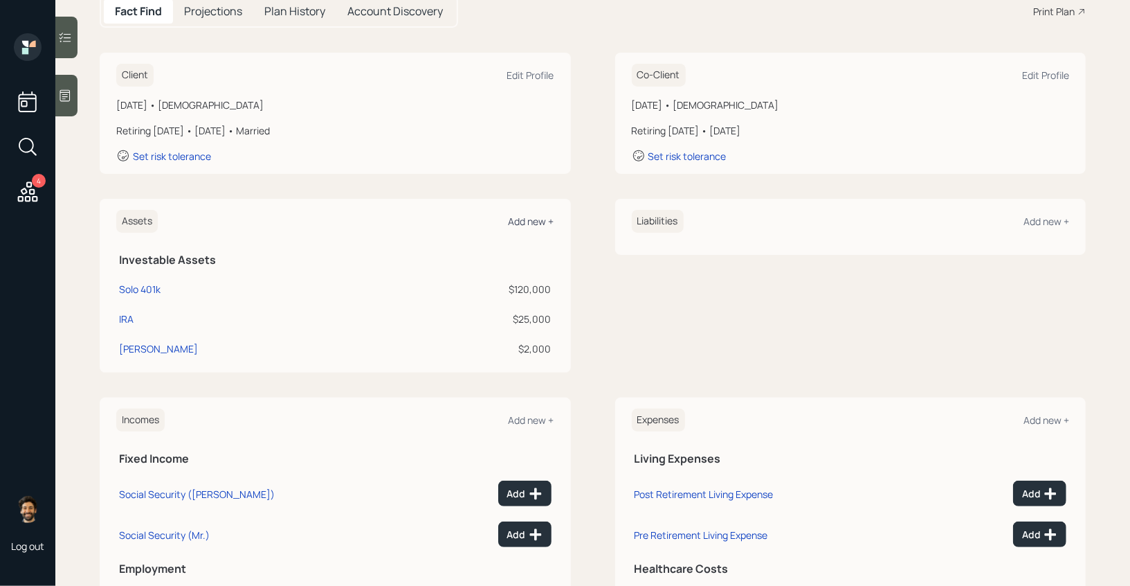
click at [528, 219] on div "Add new +" at bounding box center [532, 221] width 46 height 13
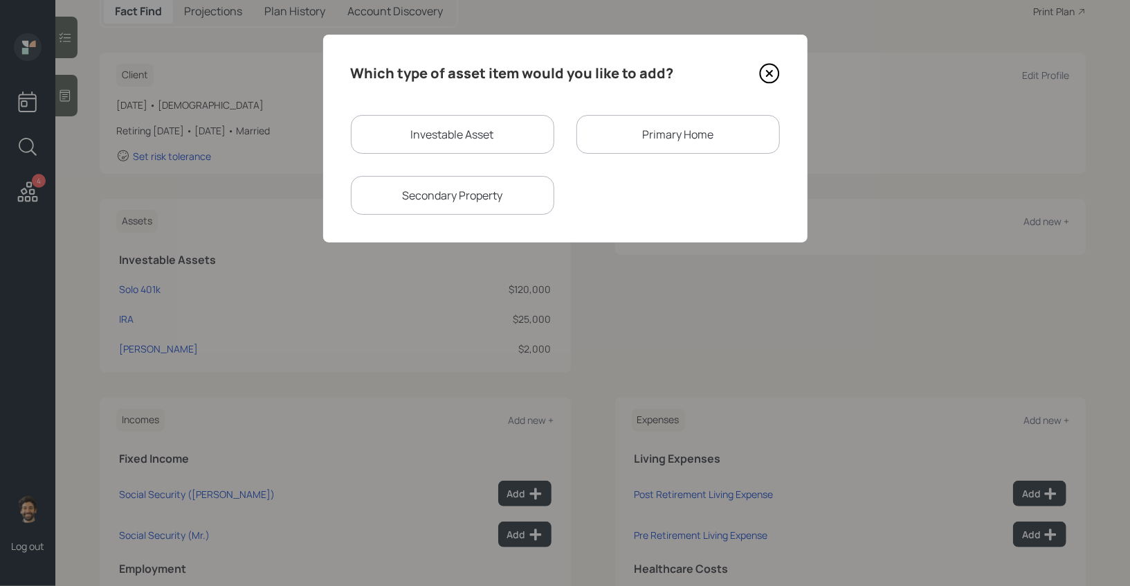
click at [445, 145] on div "Investable Asset" at bounding box center [453, 134] width 204 height 39
select select "taxable"
select select "balanced"
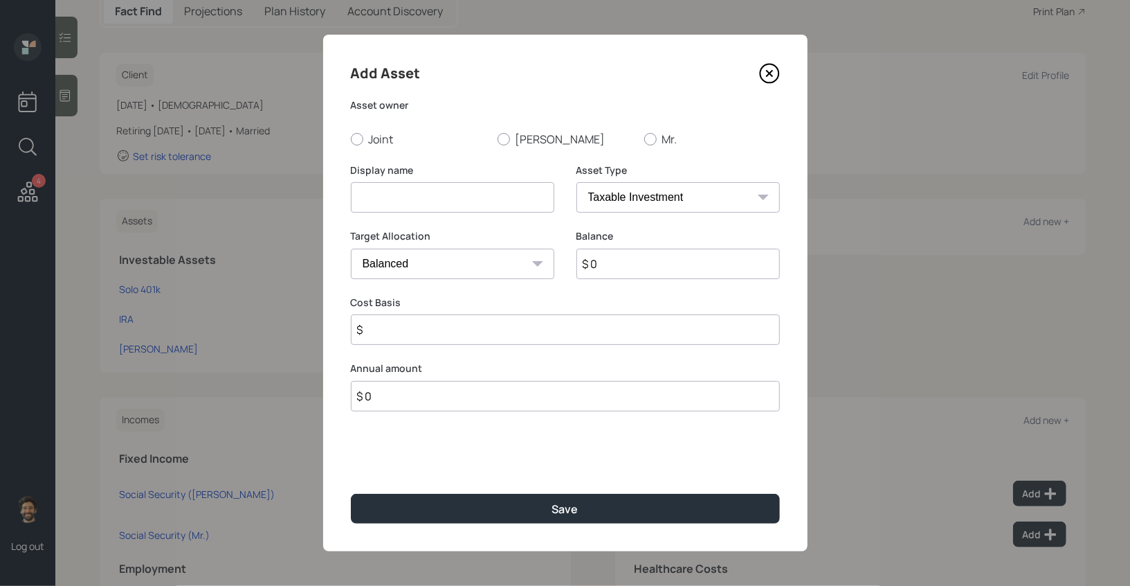
click at [425, 187] on input at bounding box center [453, 197] width 204 height 30
type input "Brokerage"
click at [624, 256] on input "$ 0" at bounding box center [679, 264] width 204 height 30
type input "$ 10,000"
type input "$ 5,000"
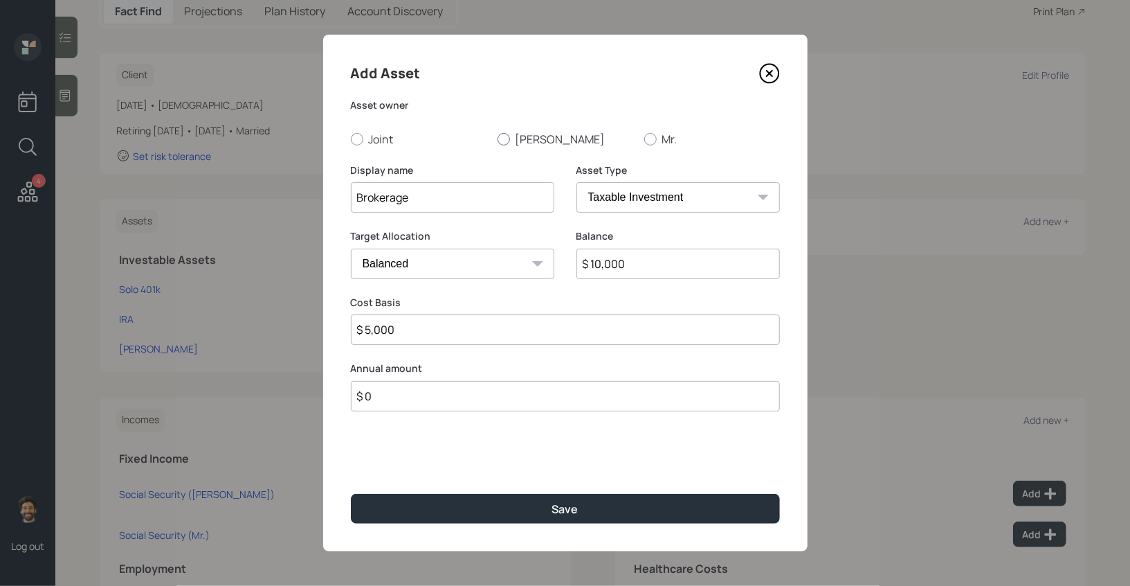
click at [525, 140] on label "[PERSON_NAME]" at bounding box center [566, 139] width 136 height 15
click at [498, 139] on input "[PERSON_NAME]" at bounding box center [497, 138] width 1 height 1
radio input "true"
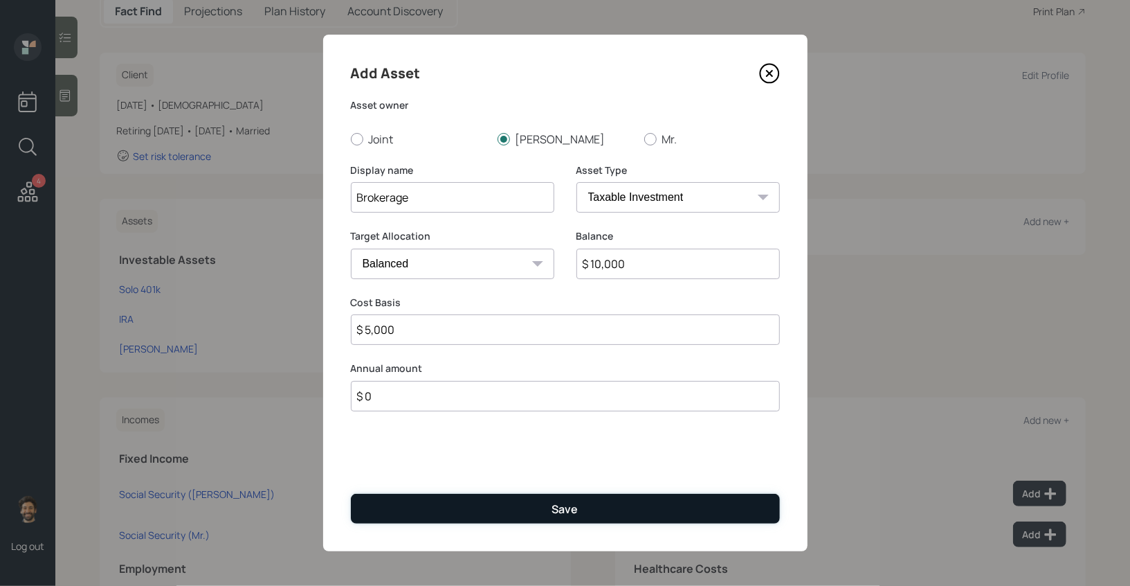
click at [458, 504] on button "Save" at bounding box center [565, 509] width 429 height 30
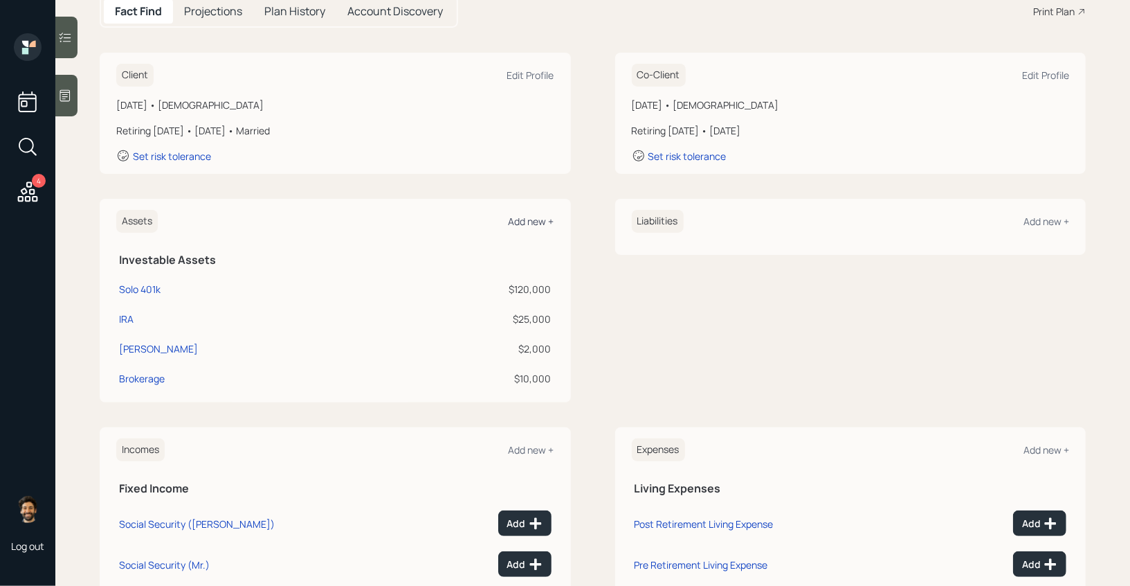
click at [526, 221] on div "Add new +" at bounding box center [532, 221] width 46 height 13
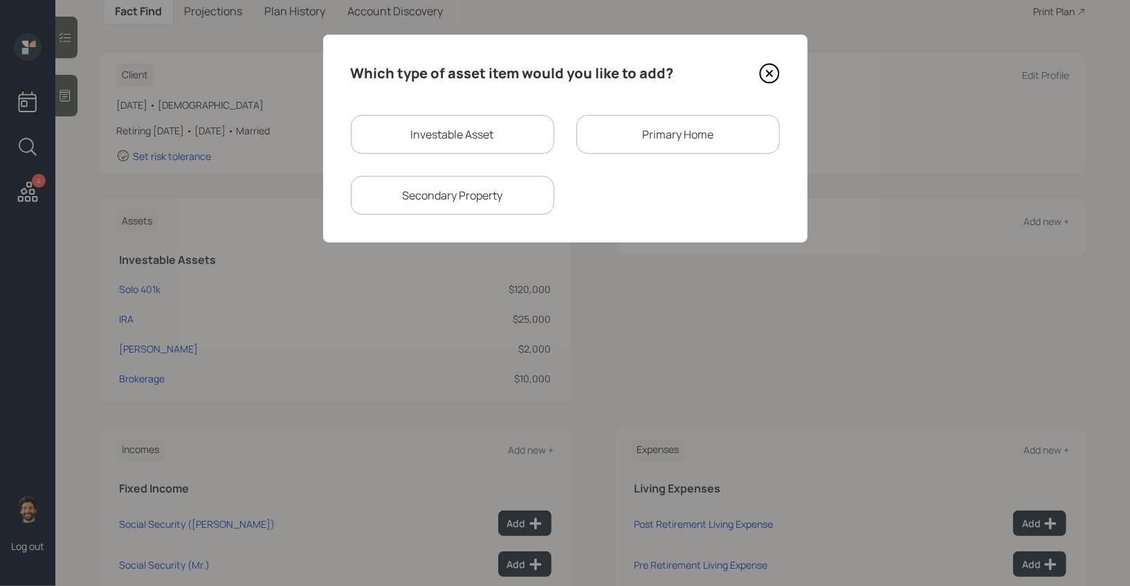
click at [429, 134] on div "Investable Asset" at bounding box center [453, 134] width 204 height 39
select select "taxable"
select select "balanced"
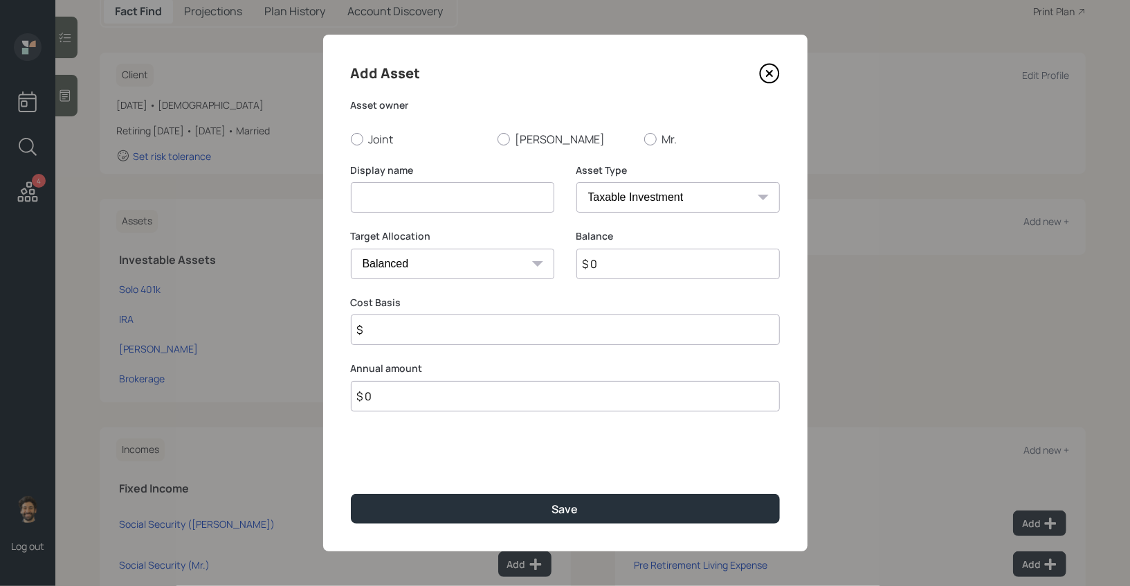
click at [414, 186] on input at bounding box center [453, 197] width 204 height 30
type input "Checking / Savings"
click at [617, 260] on input "$ 0" at bounding box center [679, 264] width 204 height 30
type input "$ 36,000"
click at [624, 190] on select "SEP [PERSON_NAME] IRA 401(k) [PERSON_NAME] 401(k) 403(b) [PERSON_NAME] 403(b) 4…" at bounding box center [679, 197] width 204 height 30
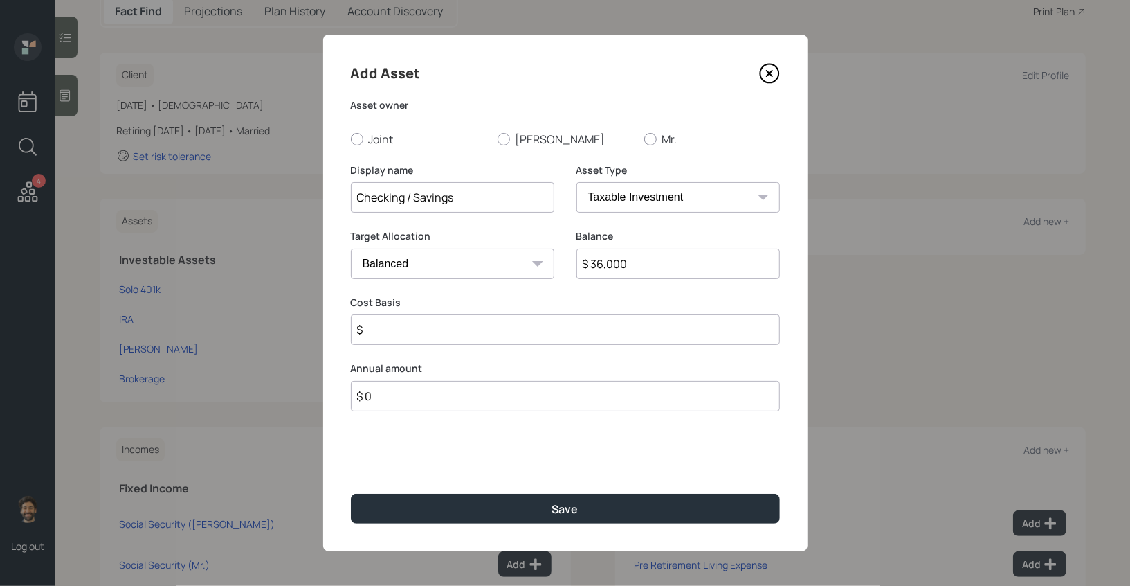
select select "emergency_fund"
click at [577, 182] on select "SEP [PERSON_NAME] IRA 401(k) [PERSON_NAME] 401(k) 403(b) [PERSON_NAME] 403(b) 4…" at bounding box center [679, 197] width 204 height 30
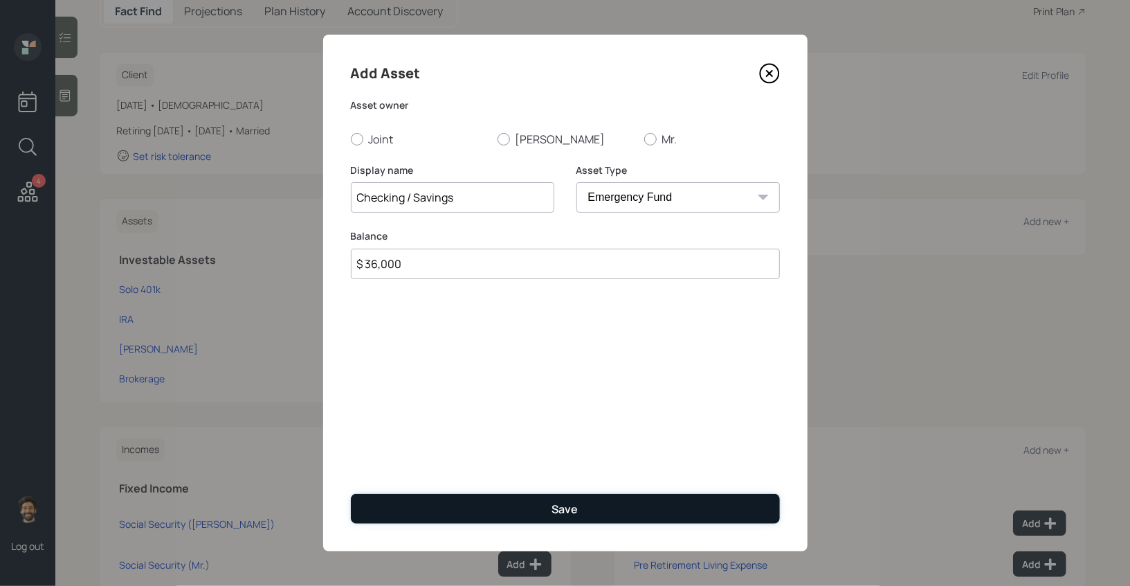
click at [478, 504] on button "Save" at bounding box center [565, 509] width 429 height 30
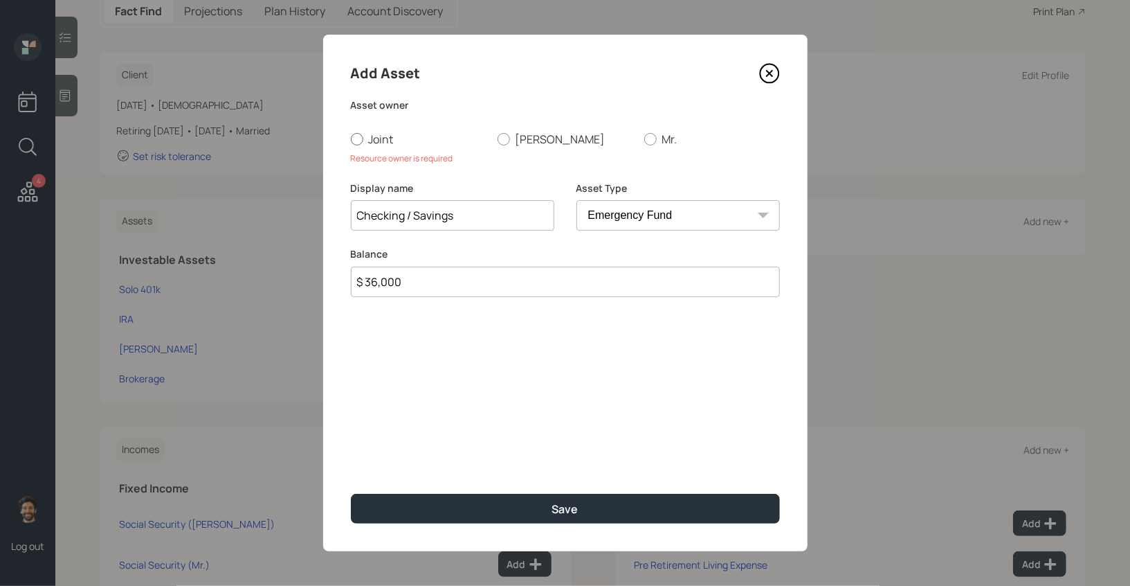
click at [362, 138] on div at bounding box center [357, 139] width 12 height 12
click at [351, 138] on input "Joint" at bounding box center [350, 138] width 1 height 1
radio input "true"
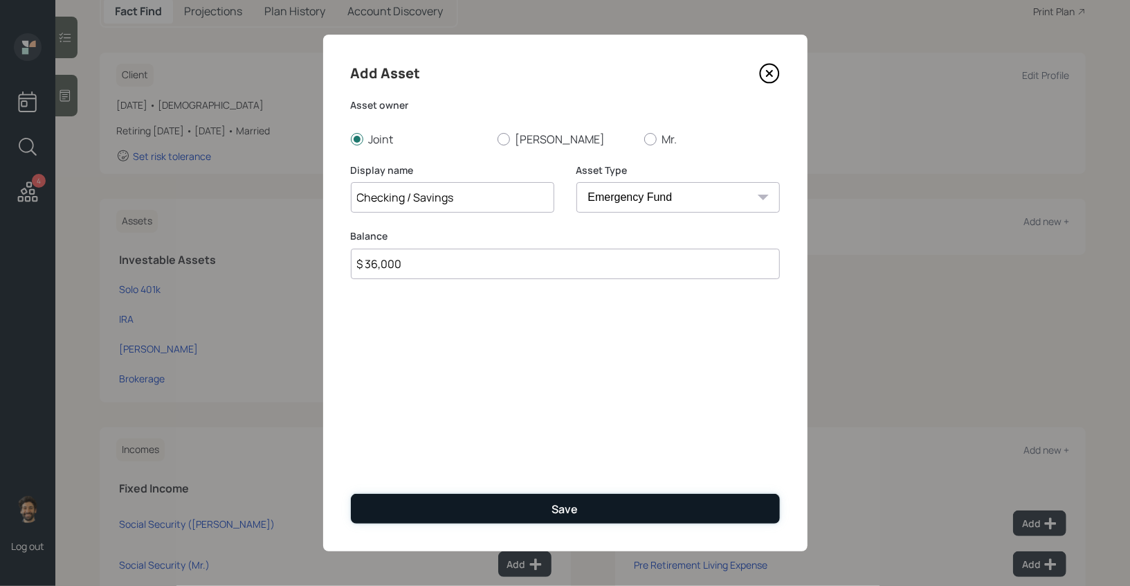
click at [427, 512] on button "Save" at bounding box center [565, 509] width 429 height 30
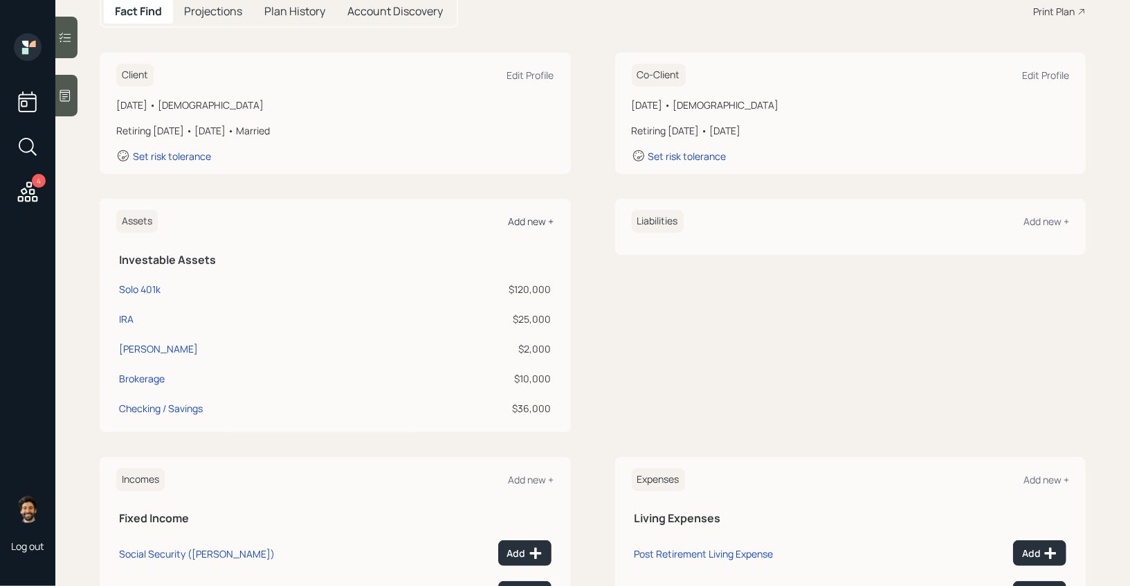
click at [521, 223] on div "Add new +" at bounding box center [532, 221] width 46 height 13
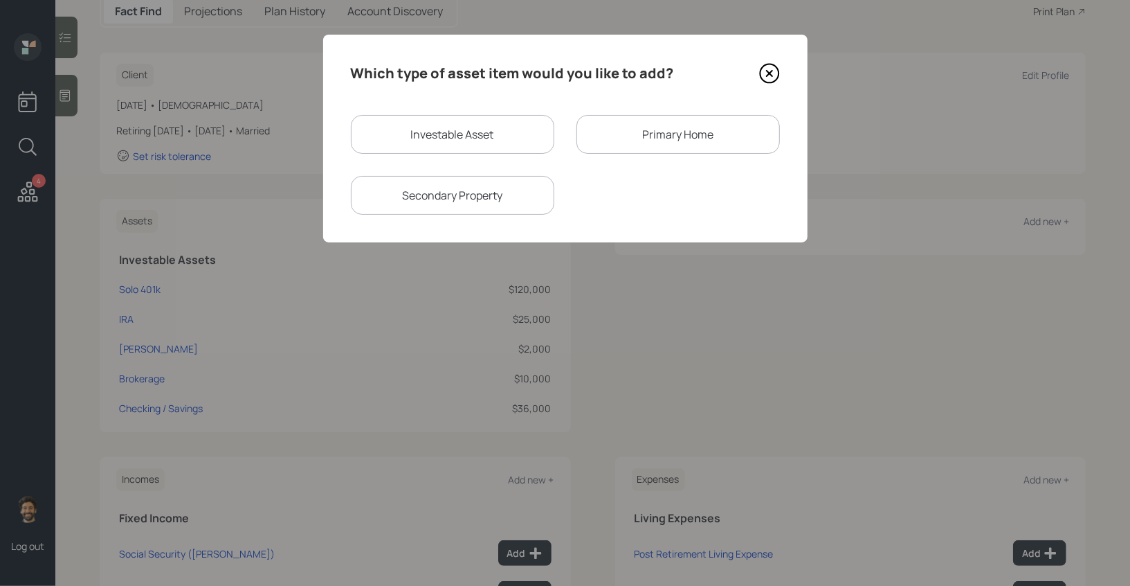
click at [648, 133] on div "Primary Home" at bounding box center [679, 134] width 204 height 39
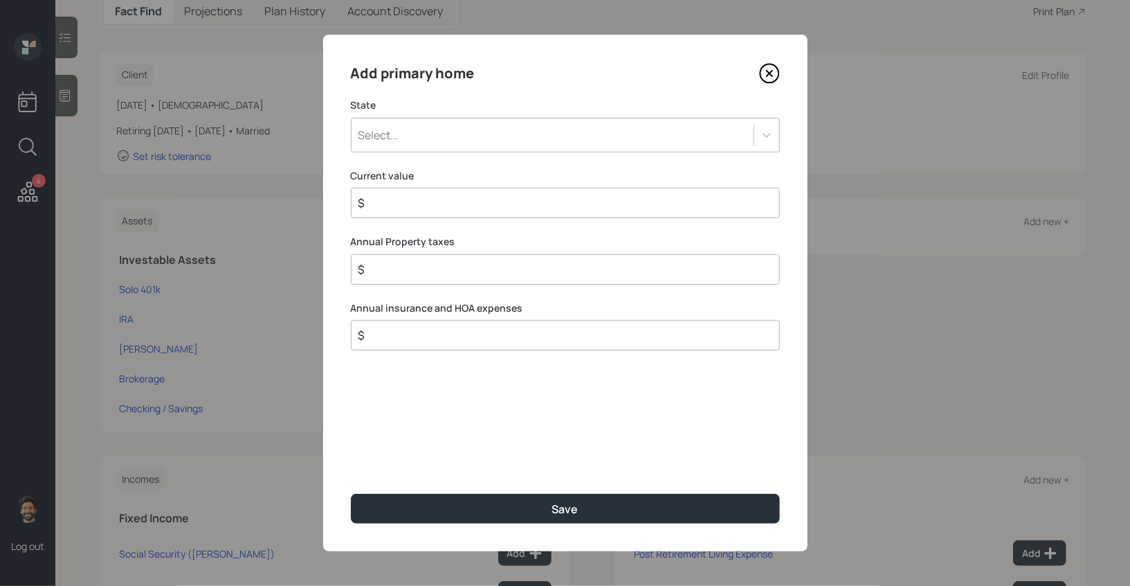
drag, startPoint x: 539, startPoint y: 127, endPoint x: 551, endPoint y: 86, distance: 43.2
click at [539, 127] on div "Select..." at bounding box center [553, 135] width 402 height 24
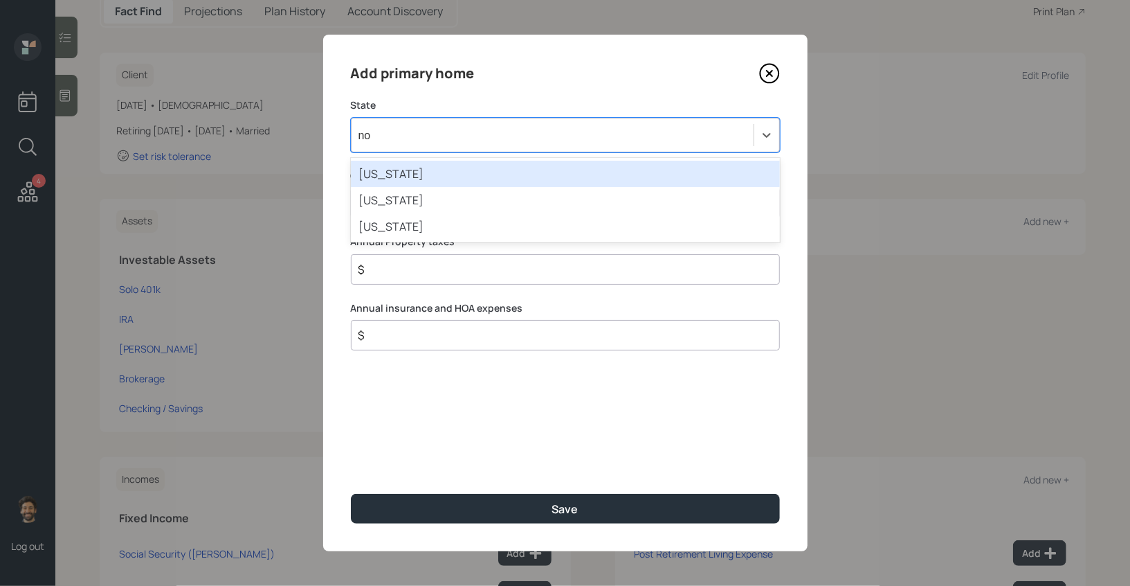
type input "nor"
click at [440, 174] on div "[US_STATE]" at bounding box center [565, 174] width 429 height 26
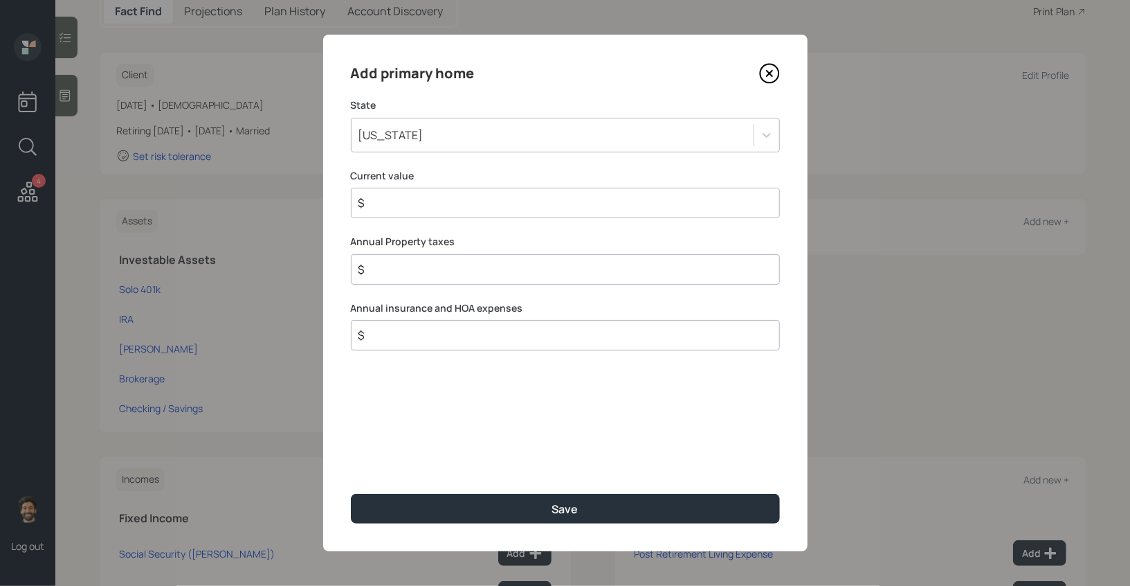
click at [420, 208] on input "$" at bounding box center [560, 203] width 406 height 17
type input "$ 1"
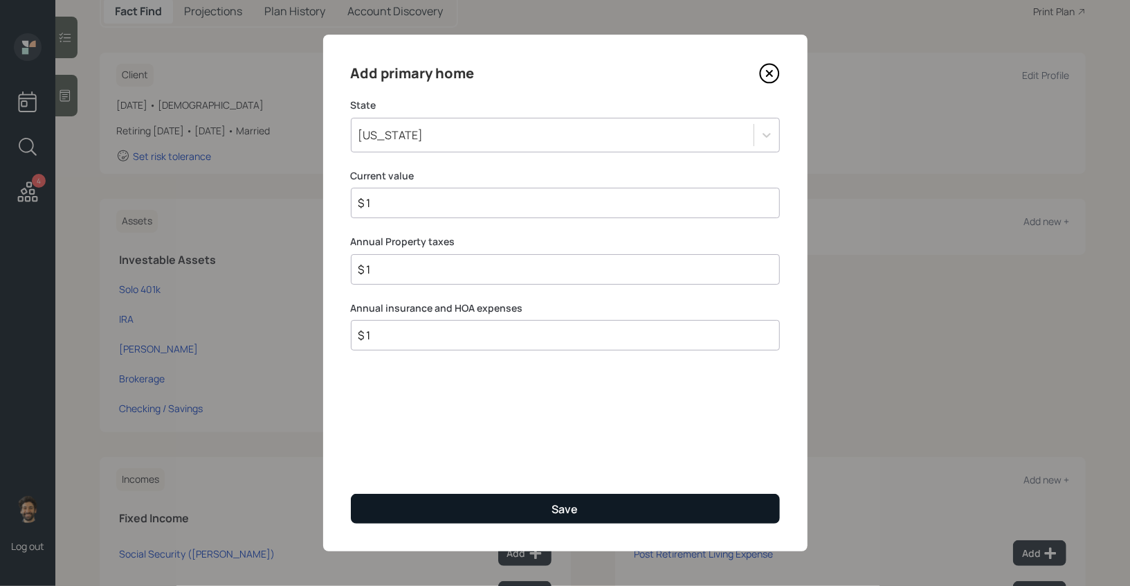
type input "$ 1"
click at [411, 515] on button "Save" at bounding box center [565, 509] width 429 height 30
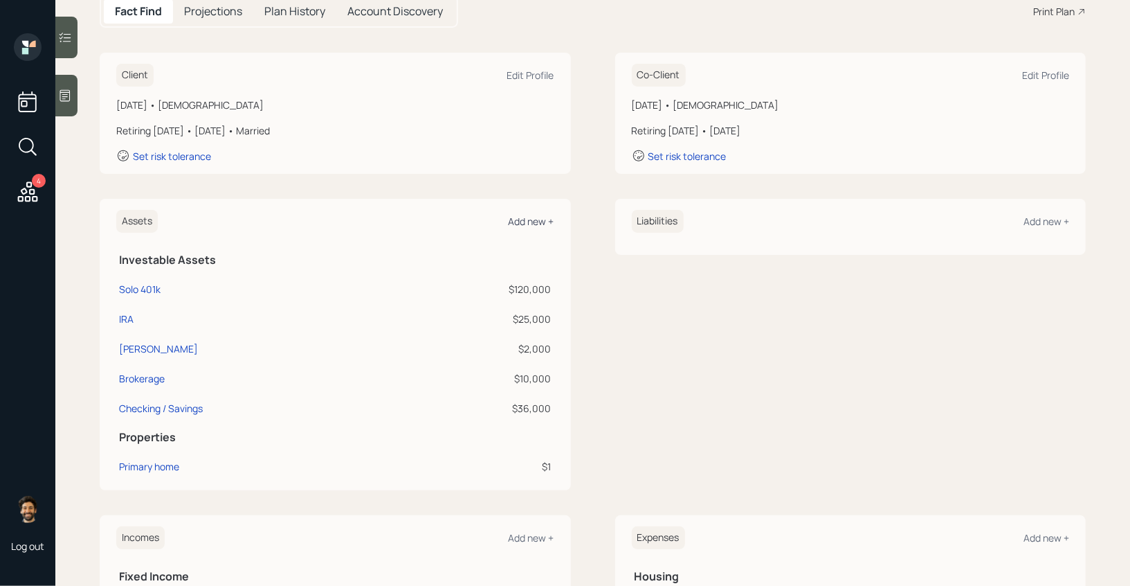
click at [529, 224] on div "Add new +" at bounding box center [532, 221] width 46 height 13
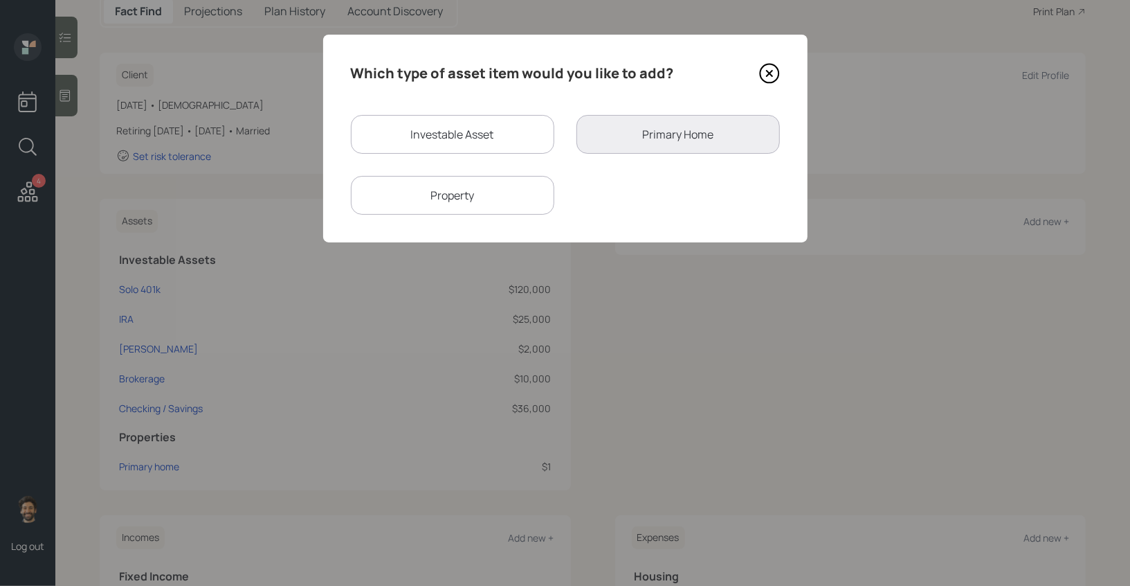
click at [485, 181] on div "Property" at bounding box center [453, 195] width 204 height 39
select select "rental_property"
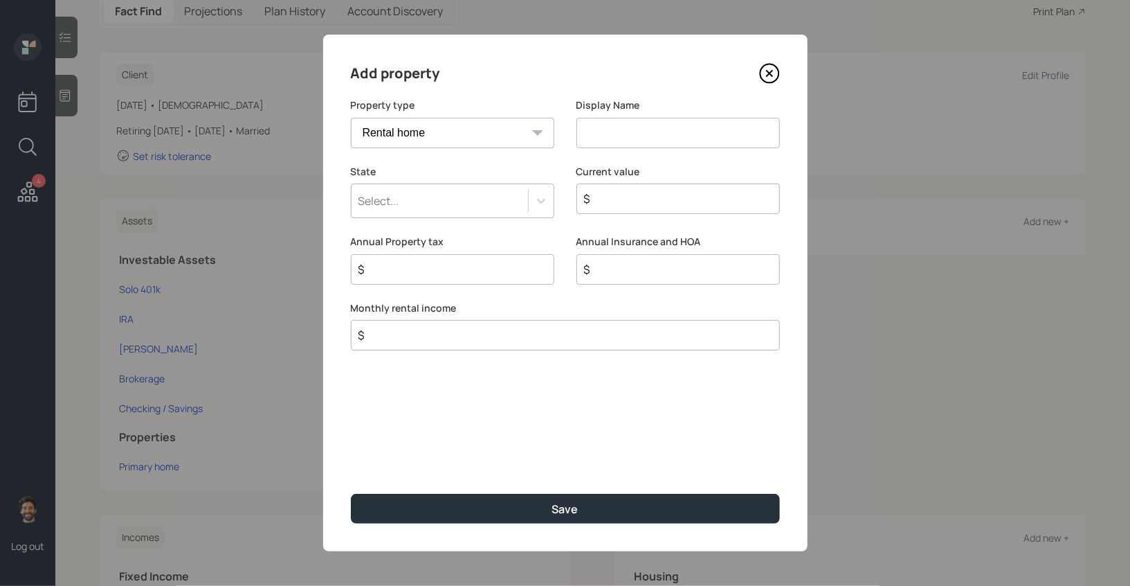
click at [642, 133] on input at bounding box center [679, 133] width 204 height 30
type input "Rental"
drag, startPoint x: 479, startPoint y: 210, endPoint x: 479, endPoint y: 192, distance: 18.0
click at [479, 205] on div "Select..." at bounding box center [440, 201] width 177 height 24
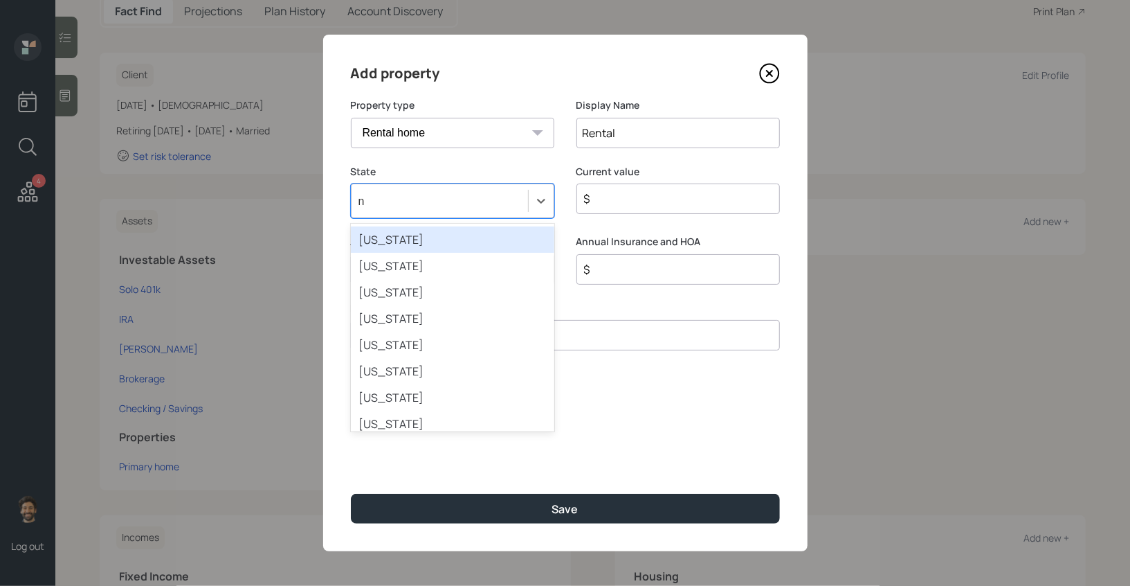
type input "no"
click at [430, 250] on div "[US_STATE]" at bounding box center [453, 239] width 204 height 26
click at [415, 201] on div "[US_STATE]" at bounding box center [440, 201] width 177 height 24
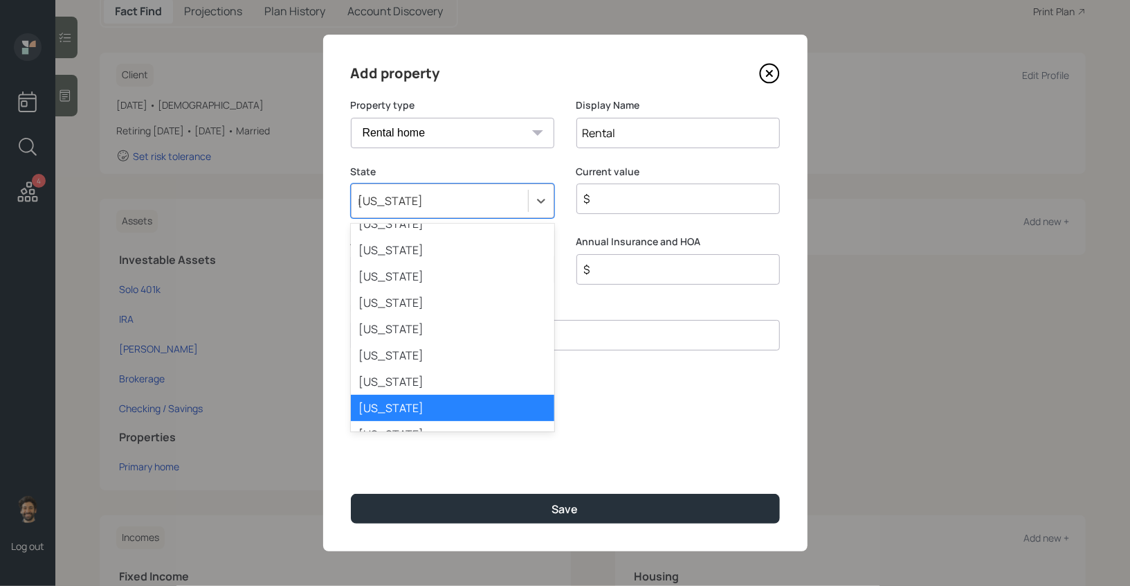
scroll to position [69, 0]
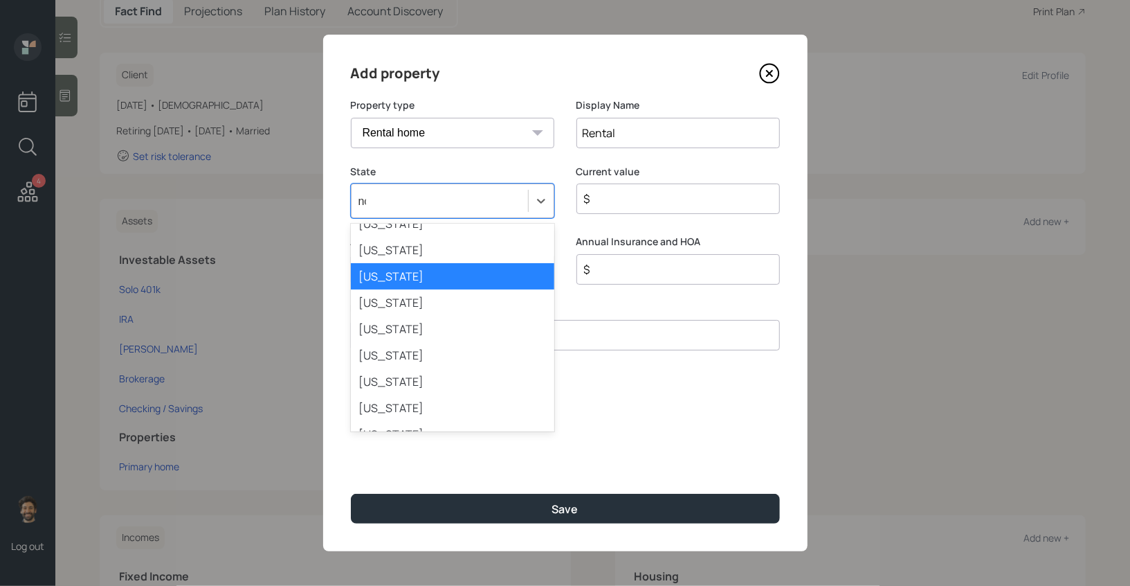
type input "nor"
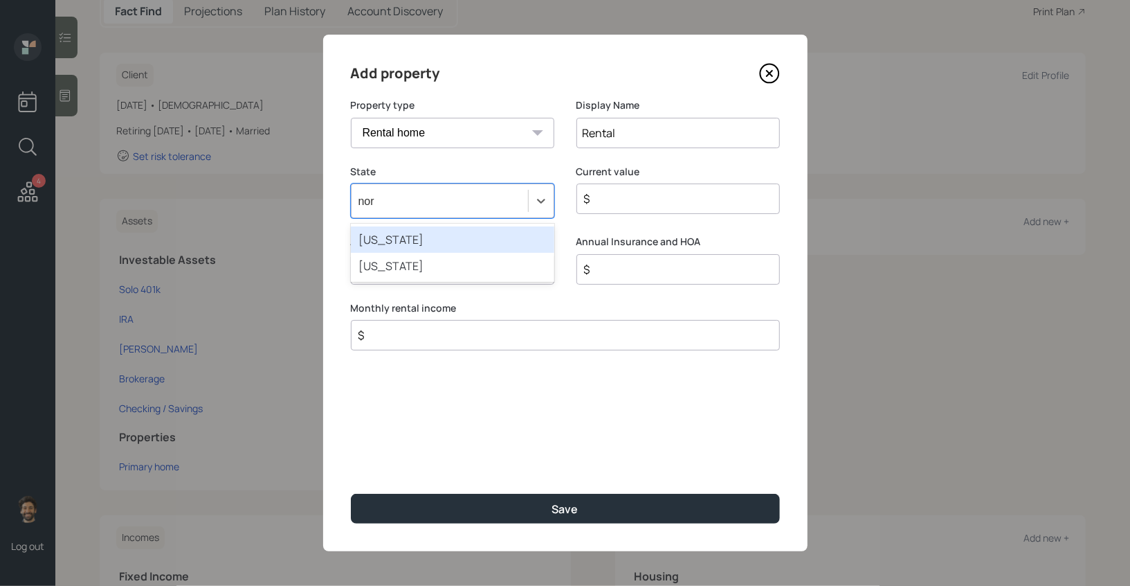
click at [411, 240] on div "[US_STATE]" at bounding box center [453, 239] width 204 height 26
click at [629, 210] on div "$" at bounding box center [679, 198] width 204 height 30
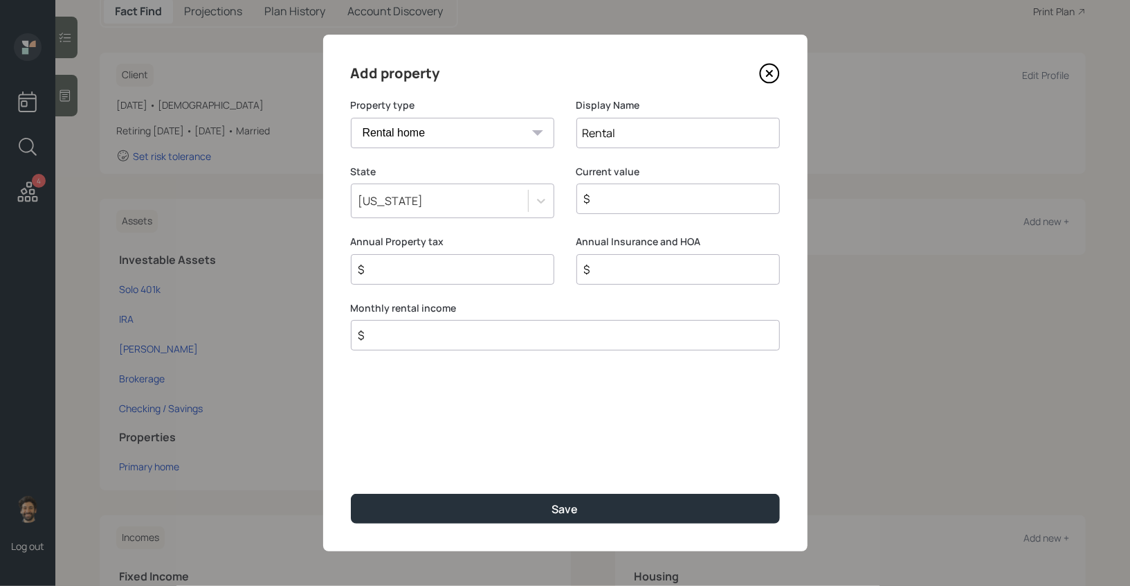
click at [619, 206] on input "$" at bounding box center [673, 198] width 180 height 17
type input "$ 1"
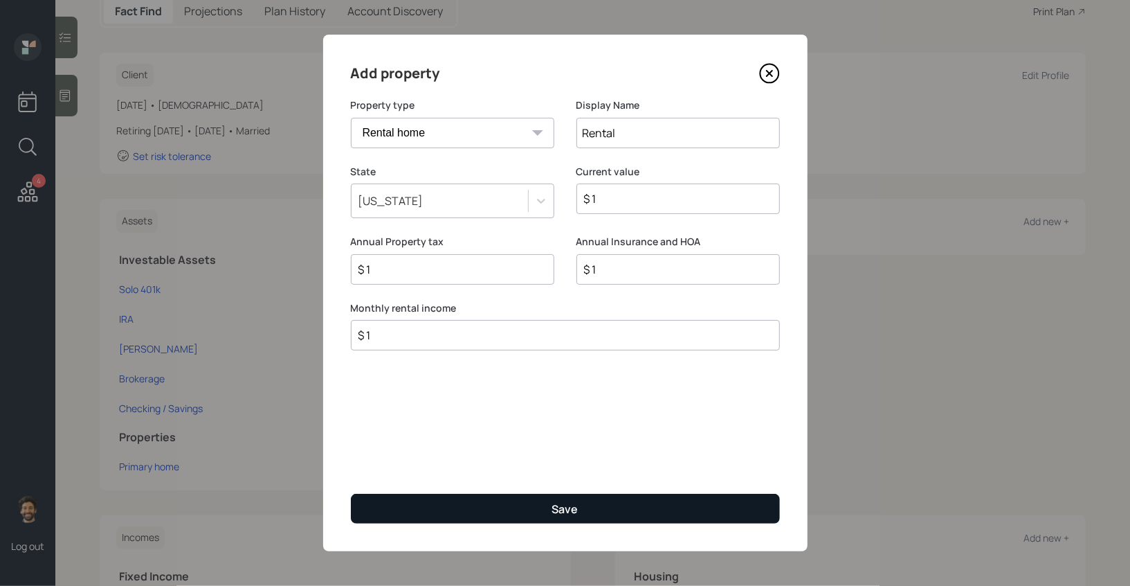
type input "$ 1"
click at [457, 509] on button "Save" at bounding box center [565, 509] width 429 height 30
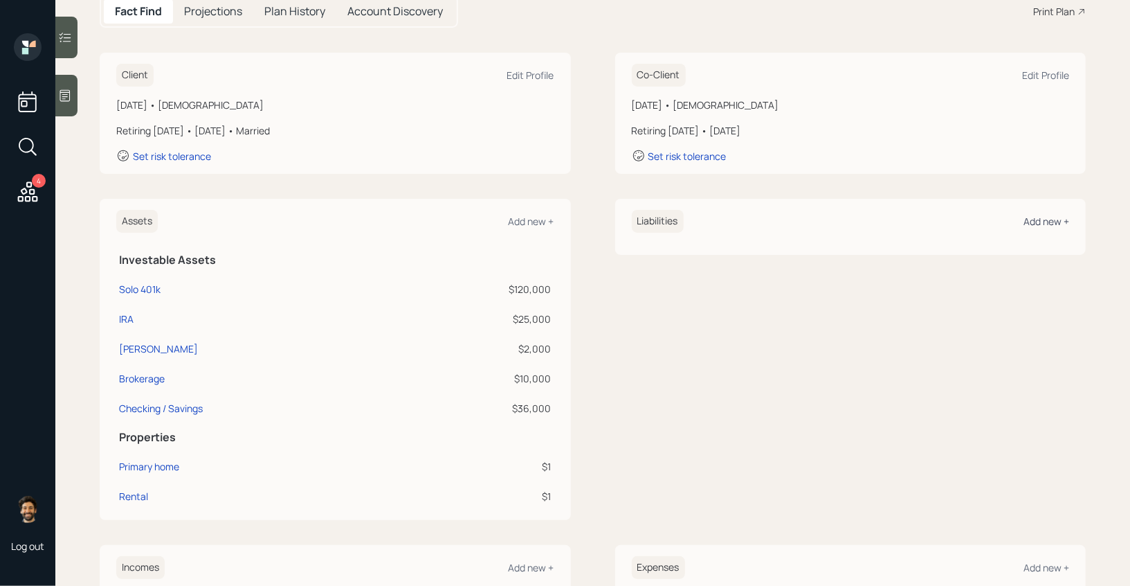
click at [1062, 215] on div "Add new +" at bounding box center [1047, 221] width 46 height 13
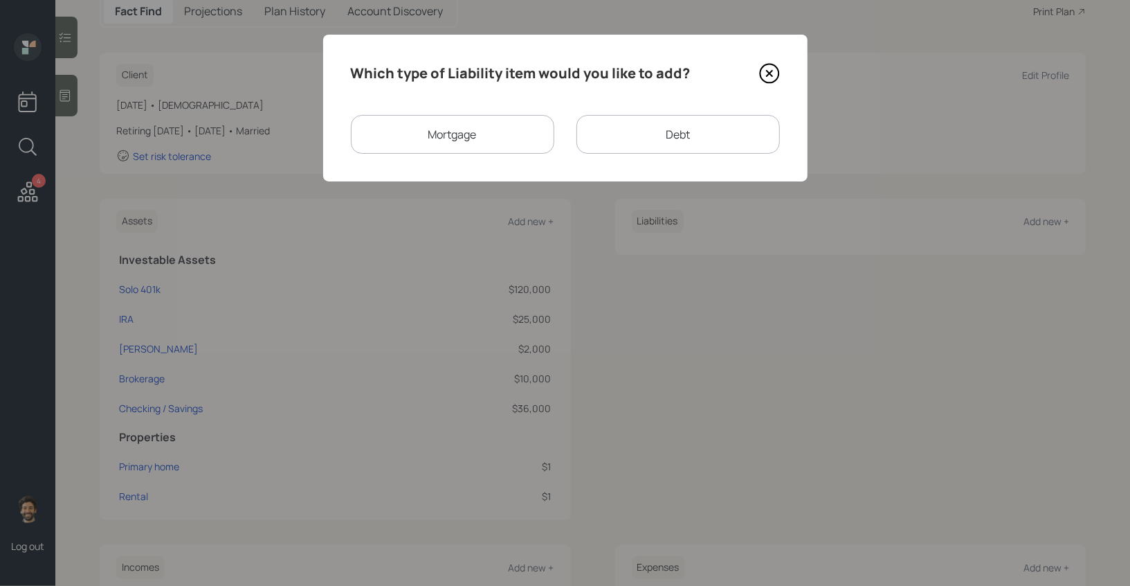
click at [506, 131] on div "Mortgage" at bounding box center [453, 134] width 204 height 39
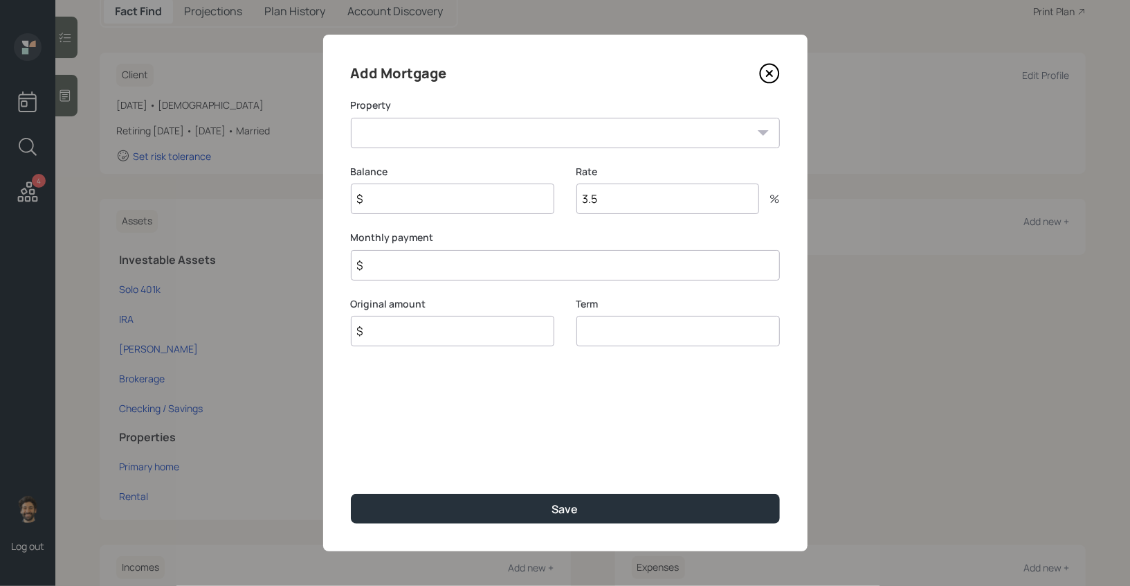
click at [476, 136] on select "NC Primary home Rental" at bounding box center [565, 133] width 429 height 30
select select "423f41f0-4b06-49c2-bec1-64dbaf5bc9e1"
click at [351, 118] on select "NC Primary home Rental" at bounding box center [565, 133] width 429 height 30
click at [413, 205] on input "$" at bounding box center [453, 198] width 204 height 30
type input "$ 1"
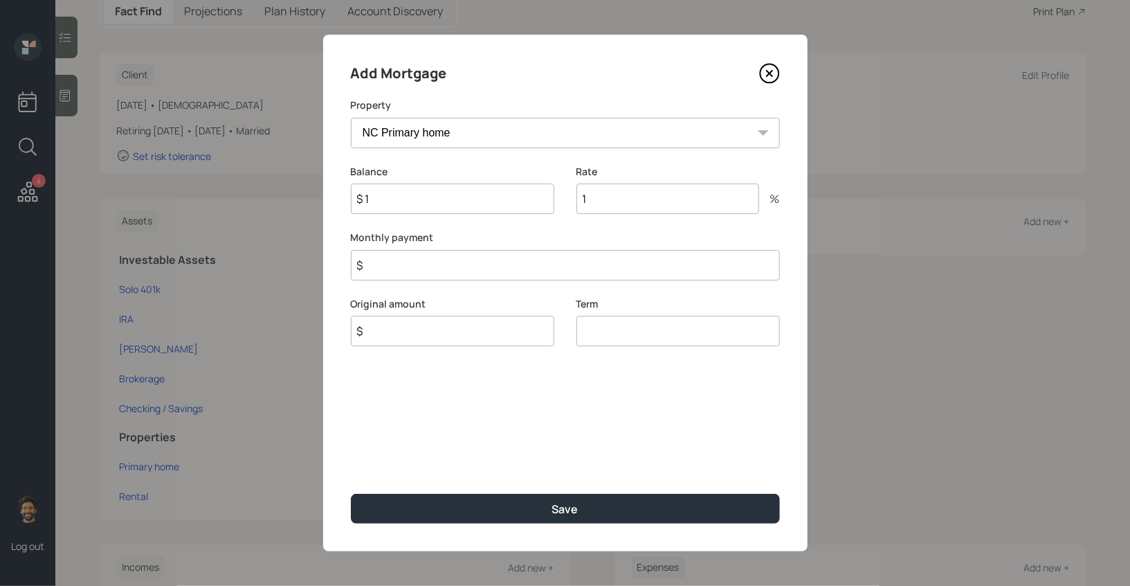
type input "1"
type input "$ 4,300"
type input "$ 1"
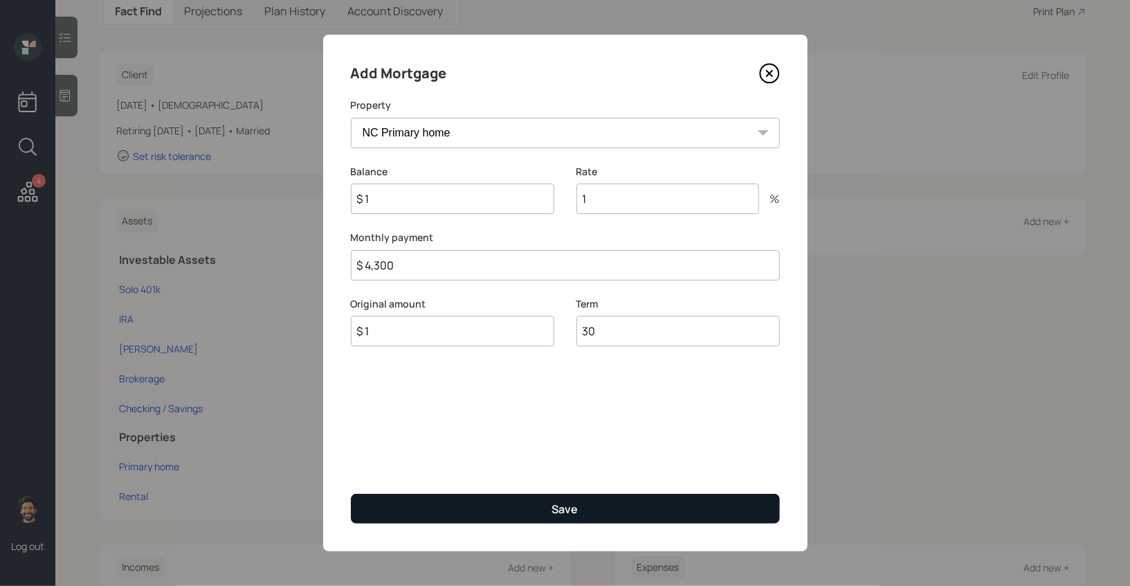
type input "30"
click at [380, 512] on button "Save" at bounding box center [565, 509] width 429 height 30
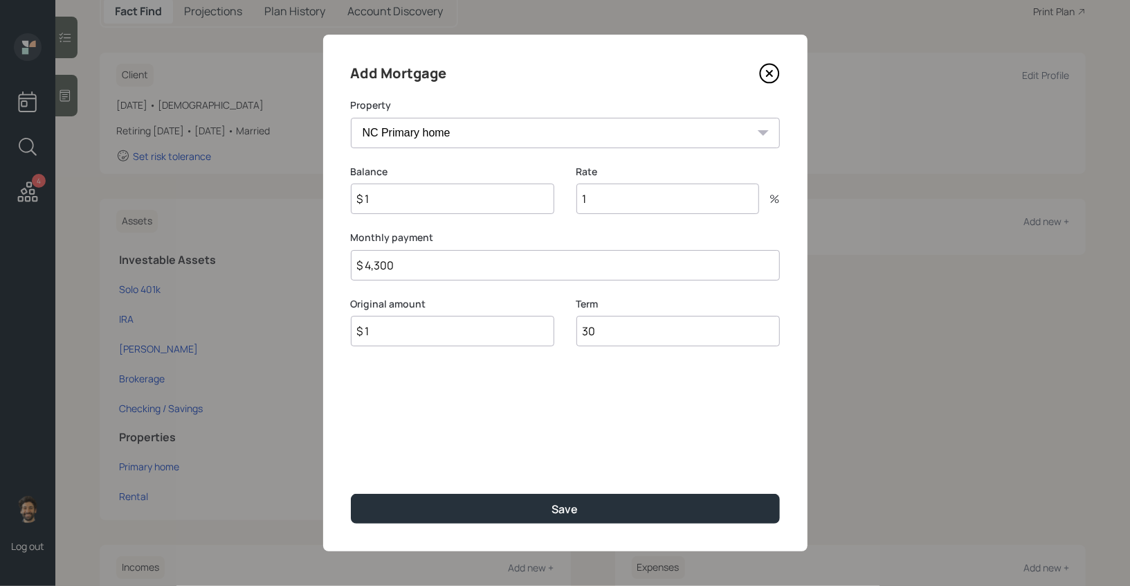
select select "b8093aed-eebe-4e5b-9836-ae76086cf1d3"
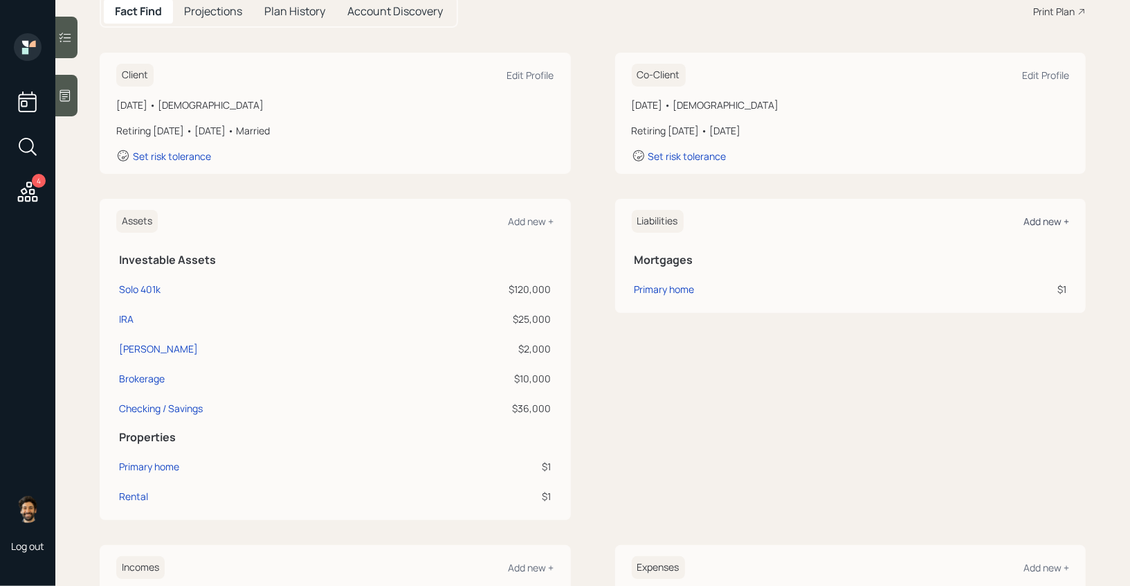
click at [1057, 222] on div "Add new +" at bounding box center [1047, 221] width 46 height 13
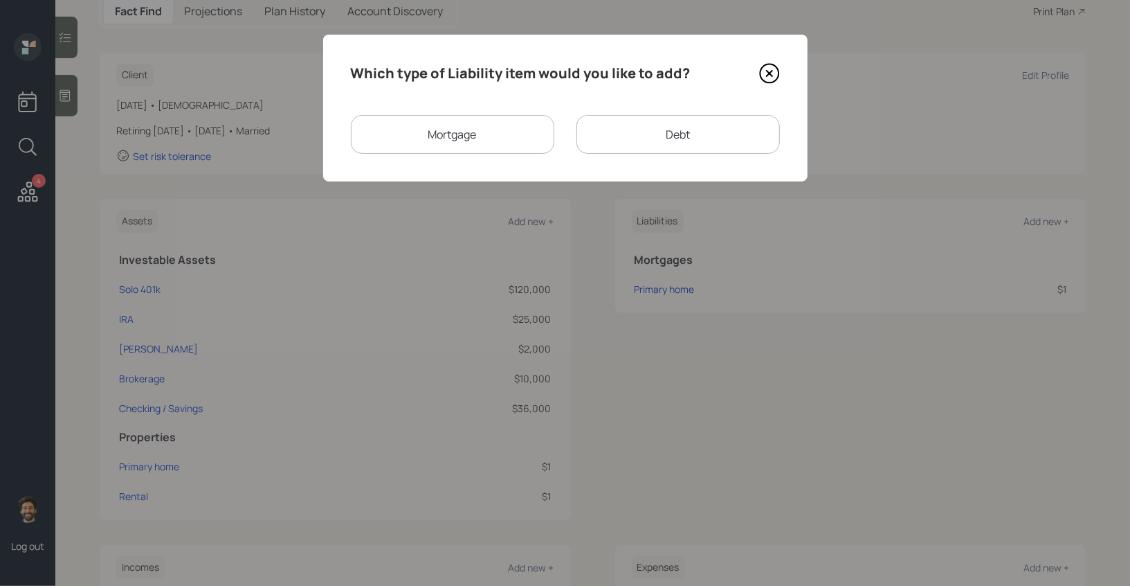
click at [529, 133] on div "Mortgage" at bounding box center [453, 134] width 204 height 39
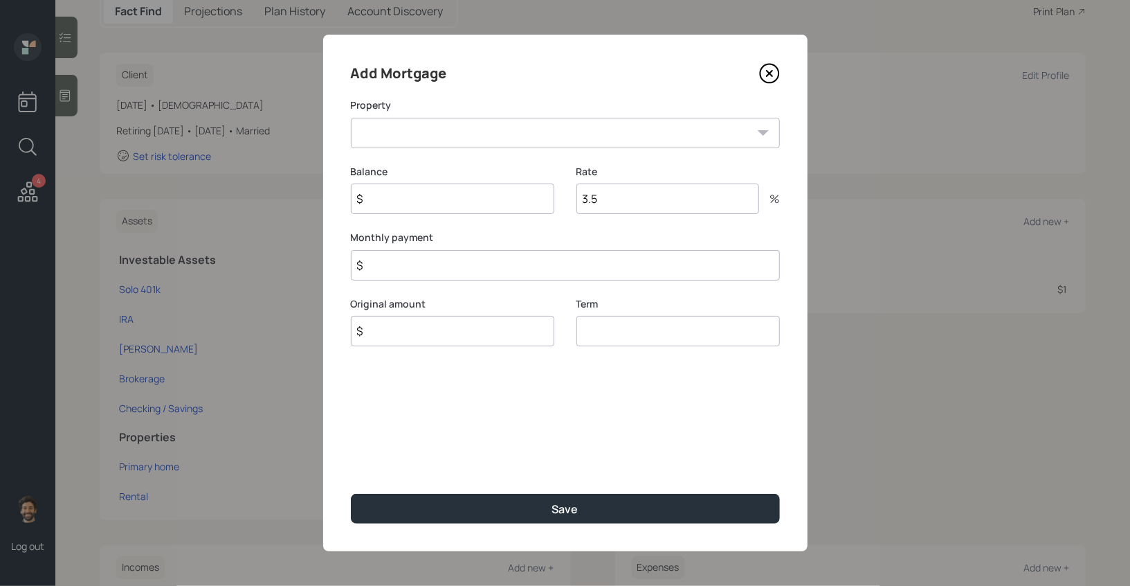
click at [465, 136] on select "Rental" at bounding box center [565, 133] width 429 height 30
select select "b8093aed-eebe-4e5b-9836-ae76086cf1d3"
click at [351, 118] on select "Rental" at bounding box center [565, 133] width 429 height 30
click at [402, 200] on input "$" at bounding box center [453, 198] width 204 height 30
type input "$ 1"
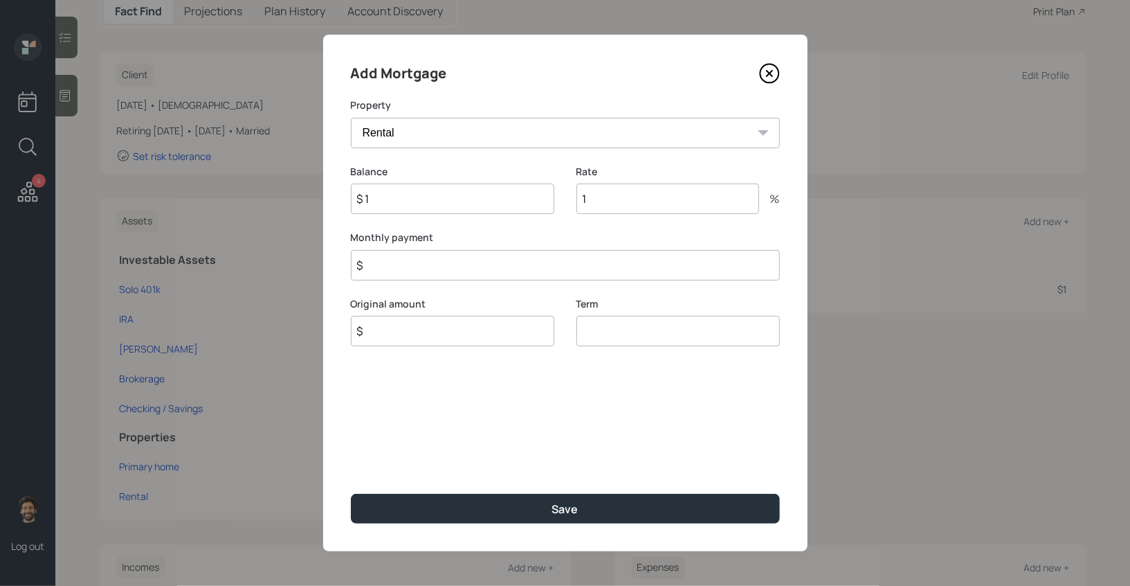
type input "1"
type input "$ 1"
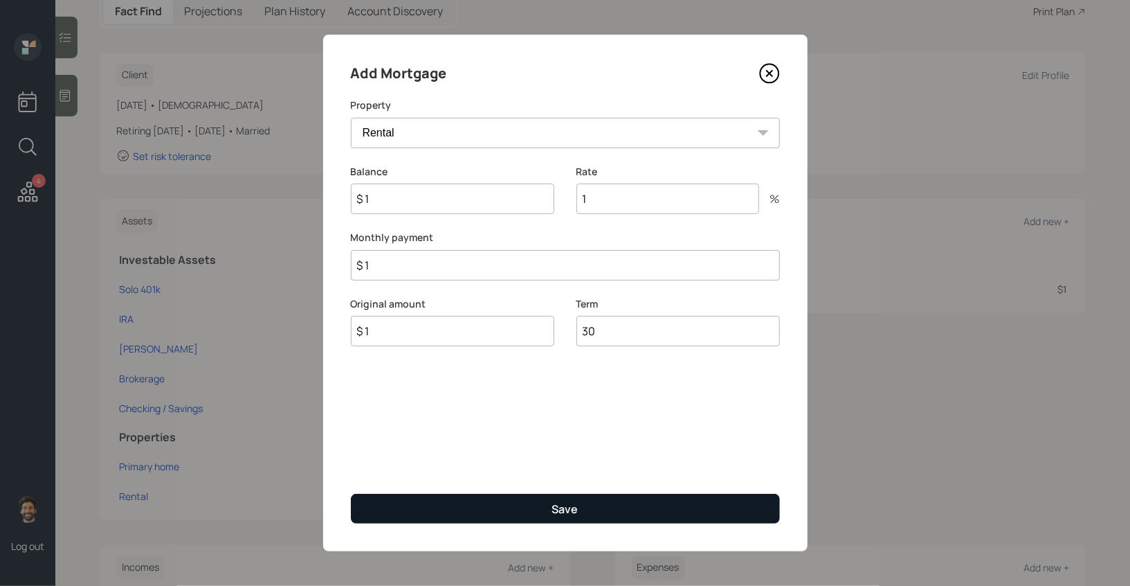
type input "30"
click at [437, 497] on button "Save" at bounding box center [565, 509] width 429 height 30
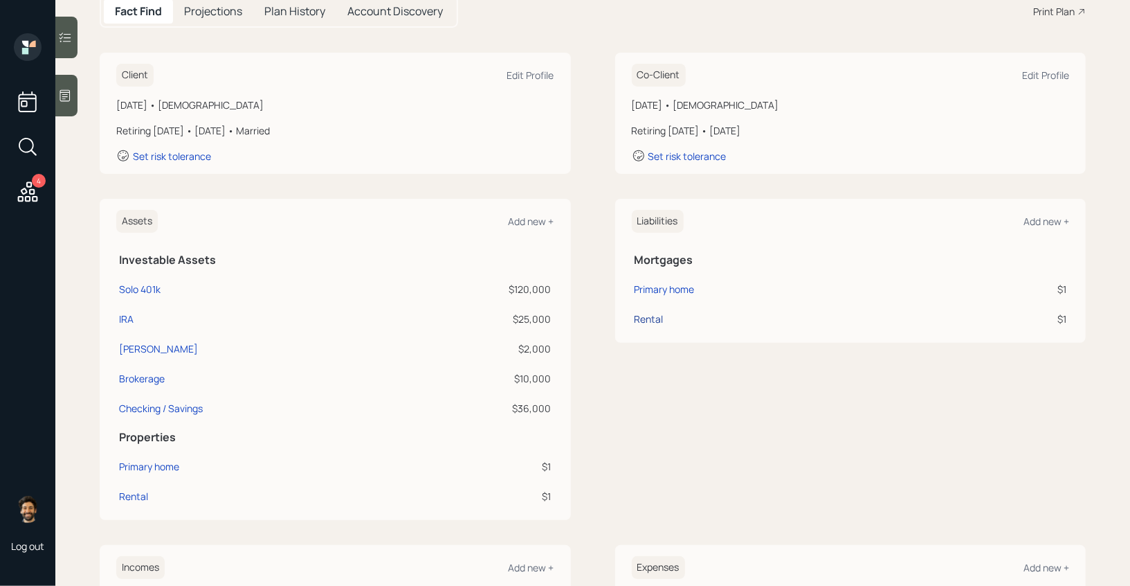
click at [650, 318] on div "Rental" at bounding box center [649, 319] width 29 height 15
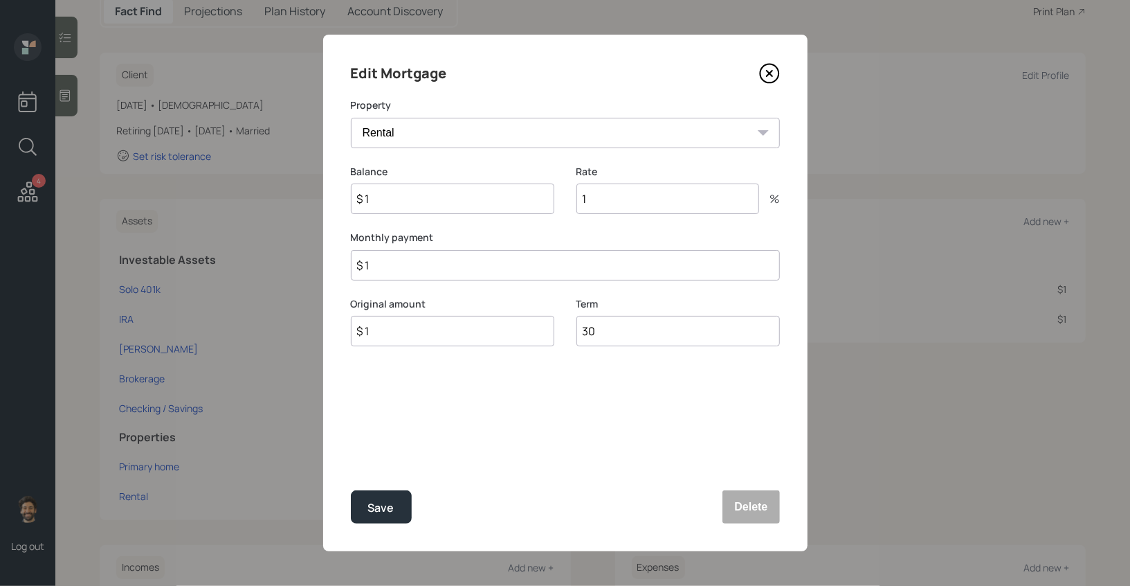
click at [403, 265] on input "$ 1" at bounding box center [565, 265] width 429 height 30
type input "$ 2,300"
click at [392, 513] on div "Save" at bounding box center [381, 507] width 26 height 19
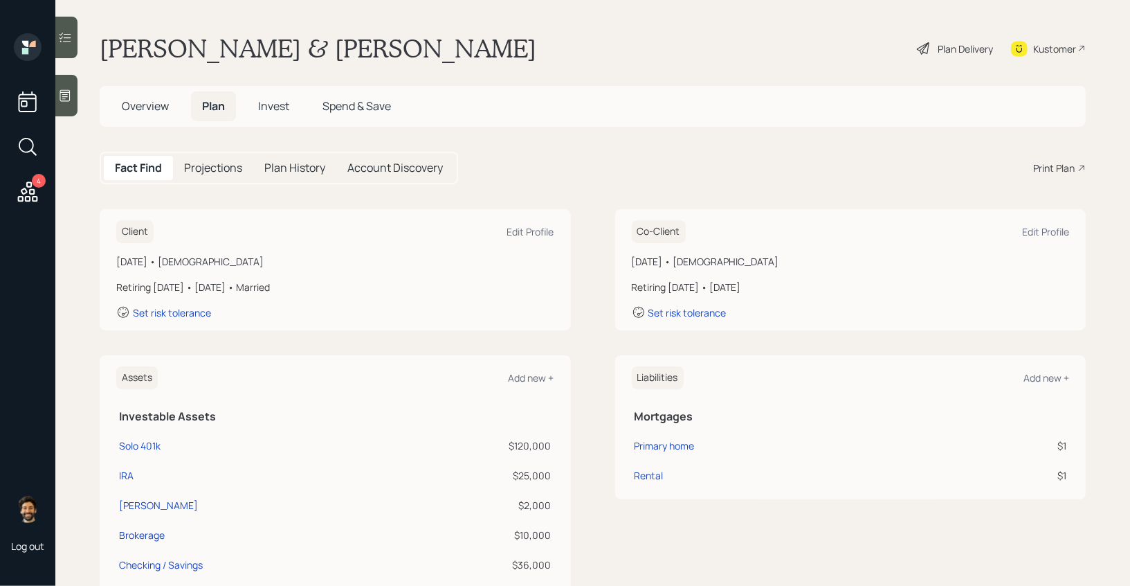
click at [154, 104] on span "Overview" at bounding box center [145, 105] width 47 height 15
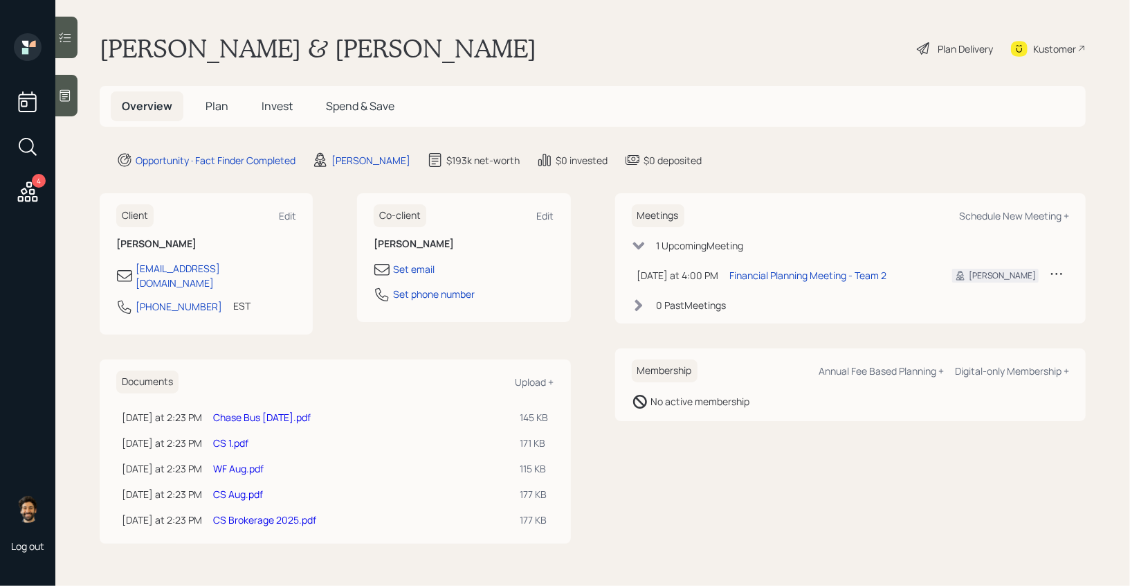
click at [261, 411] on link "Chase Bus [DATE].pdf" at bounding box center [262, 417] width 98 height 13
click at [223, 436] on link "CS 1.pdf" at bounding box center [230, 442] width 35 height 13
click at [239, 462] on link "WF Aug.pdf" at bounding box center [238, 468] width 51 height 13
click at [230, 487] on link "CS Aug.pdf" at bounding box center [238, 493] width 50 height 13
drag, startPoint x: 257, startPoint y: 507, endPoint x: 372, endPoint y: 3, distance: 517.1
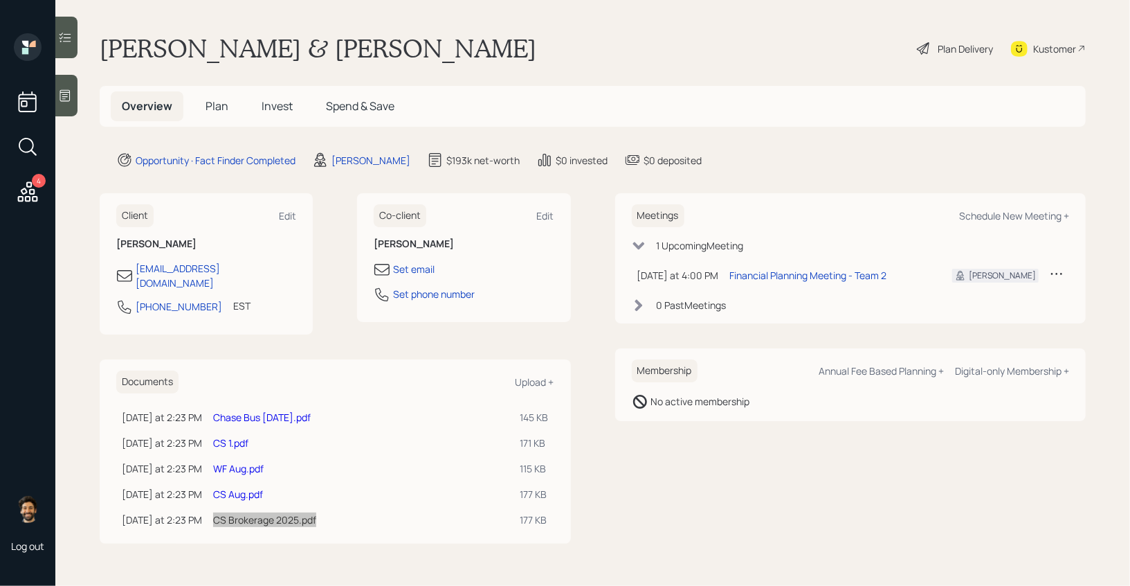
click at [0, 0] on div "4 Log out [PERSON_NAME] & [PERSON_NAME] Plan Delivery Kustomer Overview Plan In…" at bounding box center [565, 293] width 1130 height 586
click at [255, 513] on link "CS Brokerage 2025.pdf" at bounding box center [264, 519] width 103 height 13
click at [1043, 42] on div "Kustomer" at bounding box center [1055, 49] width 43 height 15
click at [208, 102] on span "Plan" at bounding box center [217, 105] width 23 height 15
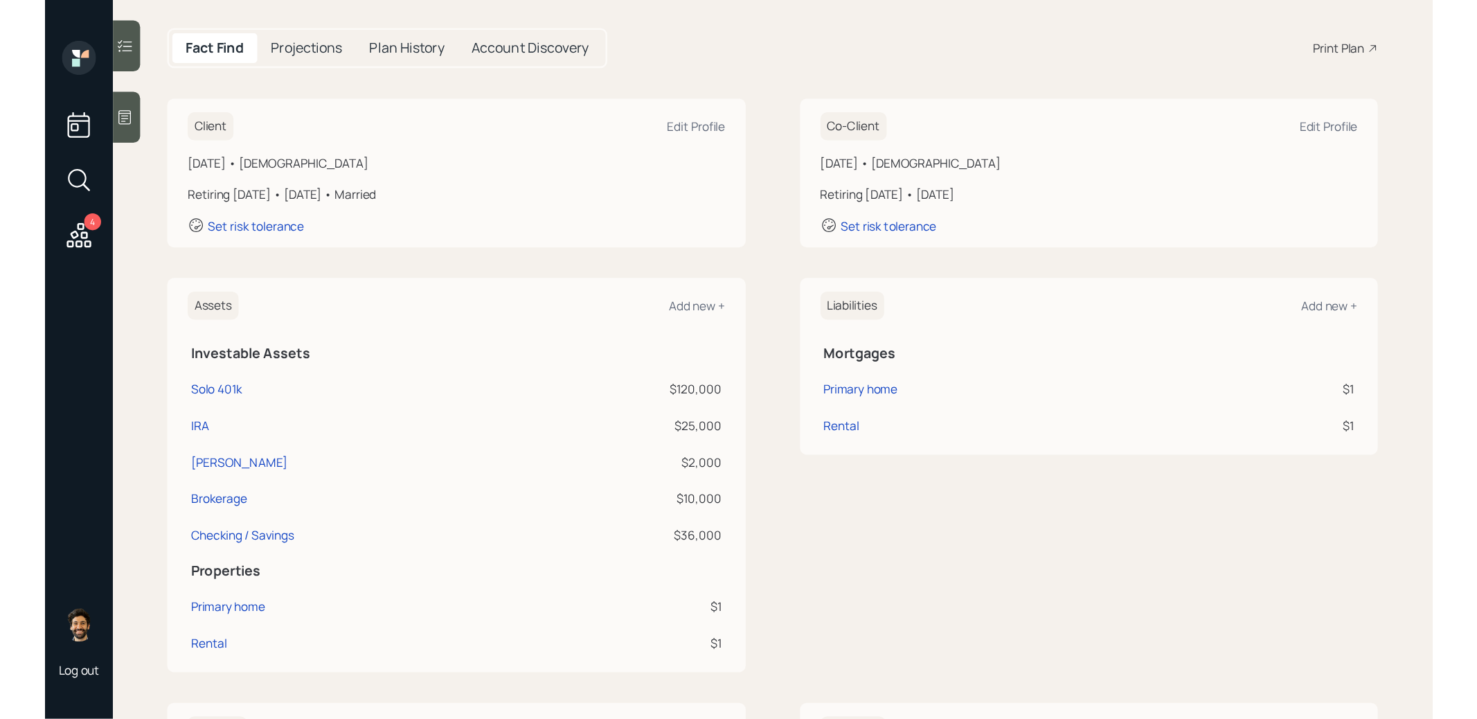
scroll to position [99, 0]
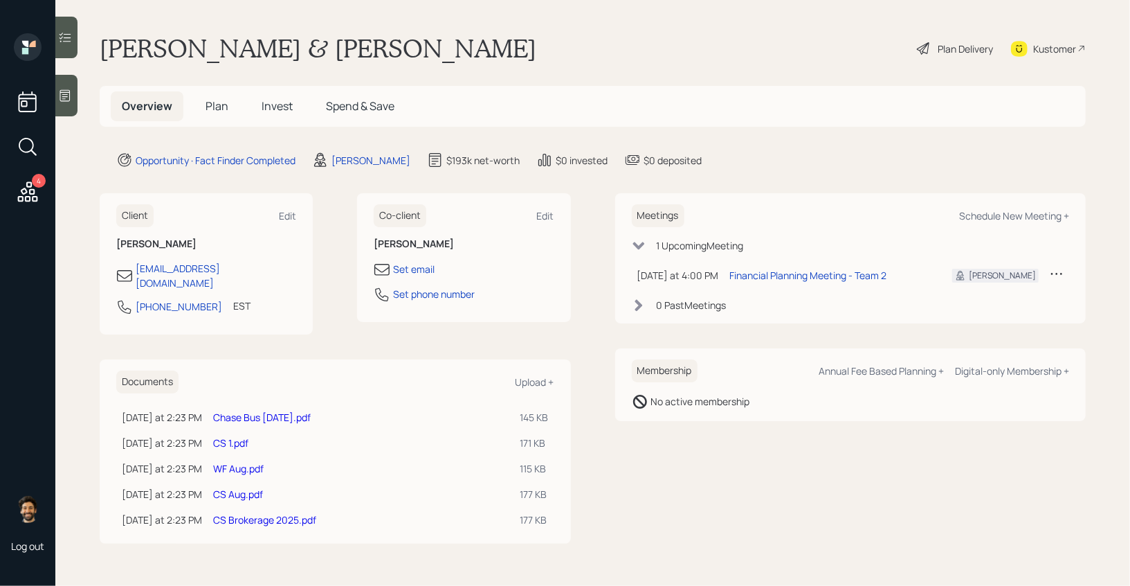
click at [960, 48] on div "Plan Delivery" at bounding box center [965, 49] width 55 height 15
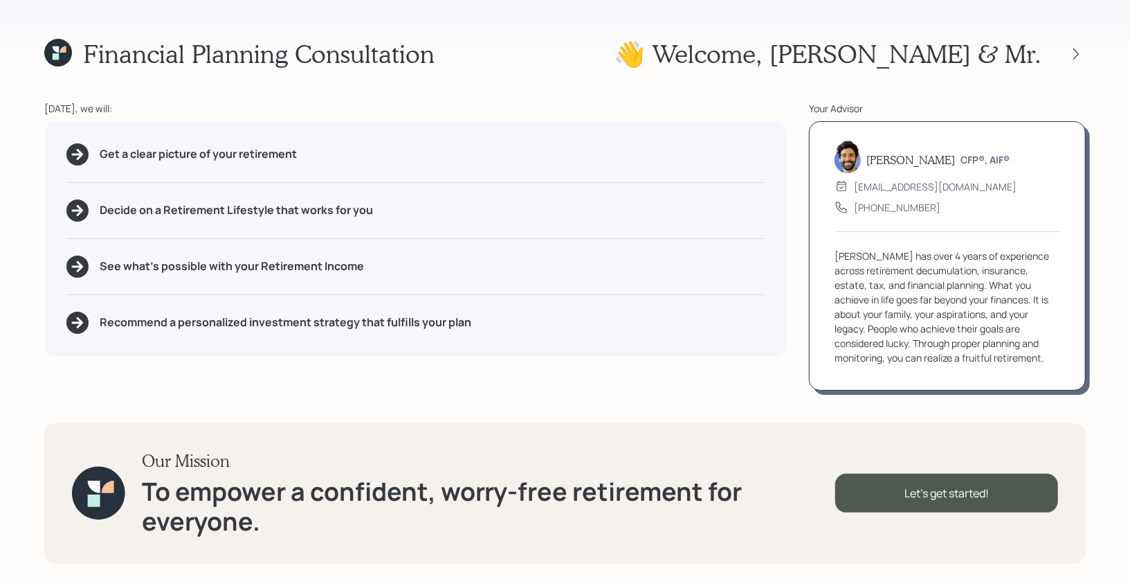
click at [1076, 43] on div "👋 Welcome , Danielle & Mr." at bounding box center [850, 54] width 472 height 30
click at [1076, 47] on icon at bounding box center [1077, 54] width 14 height 14
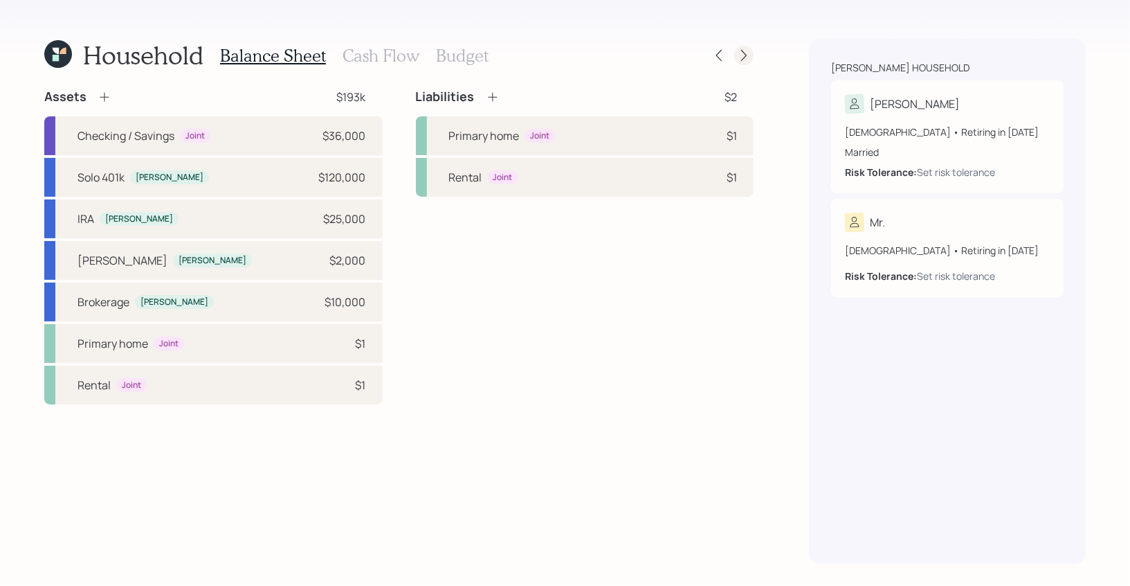
click at [736, 59] on div at bounding box center [743, 55] width 19 height 19
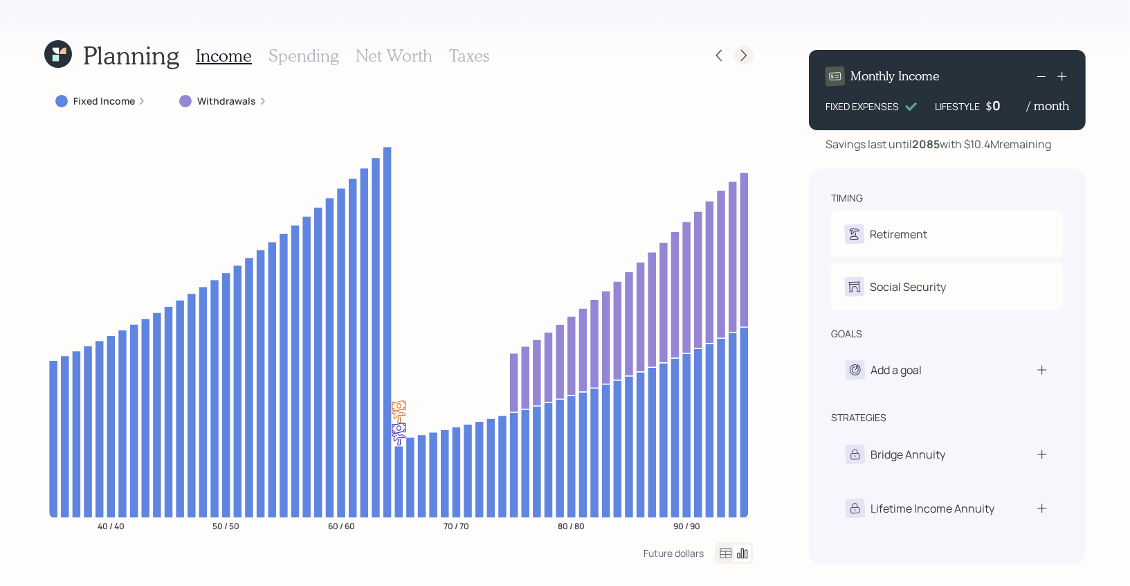
click at [748, 56] on icon at bounding box center [744, 55] width 14 height 14
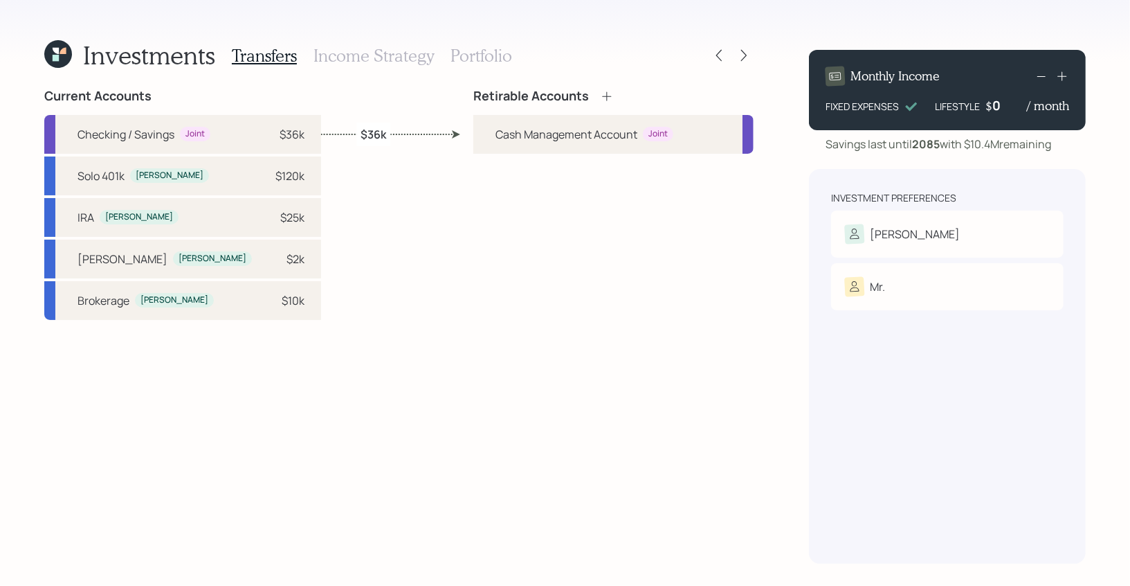
click at [444, 56] on div "Transfers Income Strategy Portfolio" at bounding box center [372, 55] width 280 height 33
click at [465, 57] on h3 "Portfolio" at bounding box center [482, 56] width 62 height 20
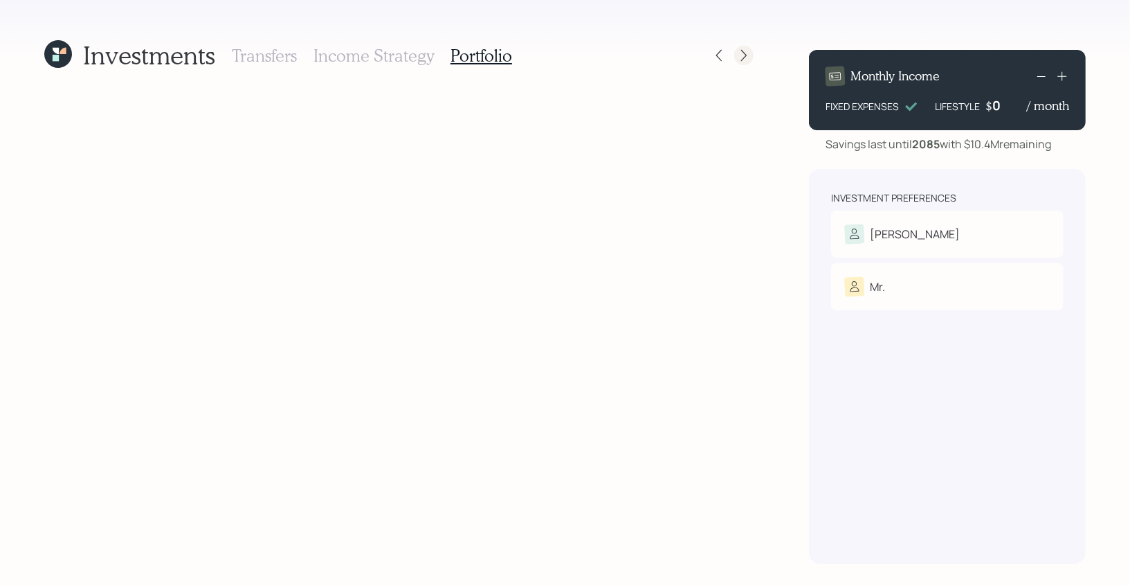
click at [742, 46] on div at bounding box center [743, 55] width 19 height 19
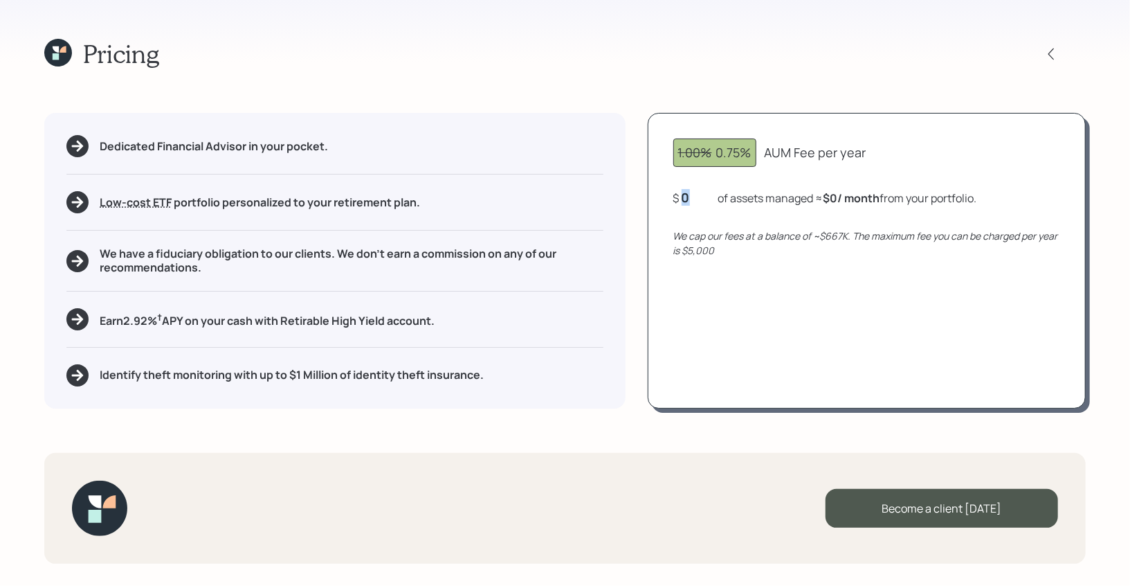
drag, startPoint x: 689, startPoint y: 197, endPoint x: 669, endPoint y: 197, distance: 20.8
click at [669, 197] on div "1.00% 0.75% AUM Fee per year $ 0 of assets managed ≈ $0 / month from your portf…" at bounding box center [867, 260] width 438 height 295
click at [694, 237] on icon "We cap our fees at a balance of ~$667K. The maximum fee you can be charged per …" at bounding box center [866, 243] width 385 height 28
drag, startPoint x: 831, startPoint y: 192, endPoint x: 901, endPoint y: 197, distance: 70.8
click at [901, 197] on div "$ 35,000 of assets managed ≈ $22 / month from your portfolio ." at bounding box center [833, 197] width 318 height 17
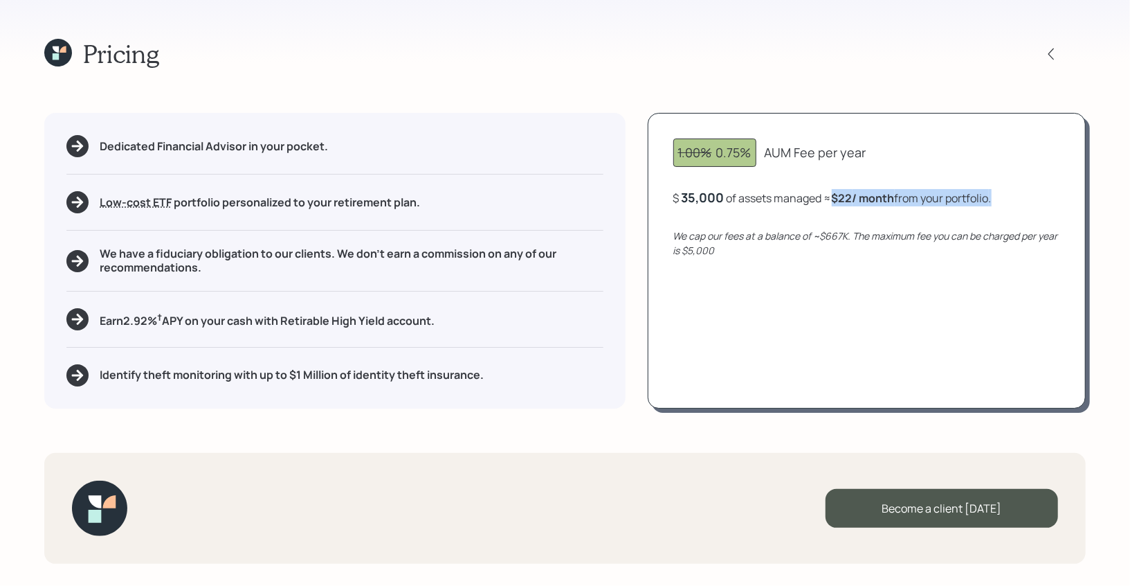
drag, startPoint x: 833, startPoint y: 201, endPoint x: 1007, endPoint y: 203, distance: 173.8
click at [1007, 203] on div "$ 35,000 of assets managed ≈ $22 / month from your portfolio ." at bounding box center [867, 197] width 387 height 17
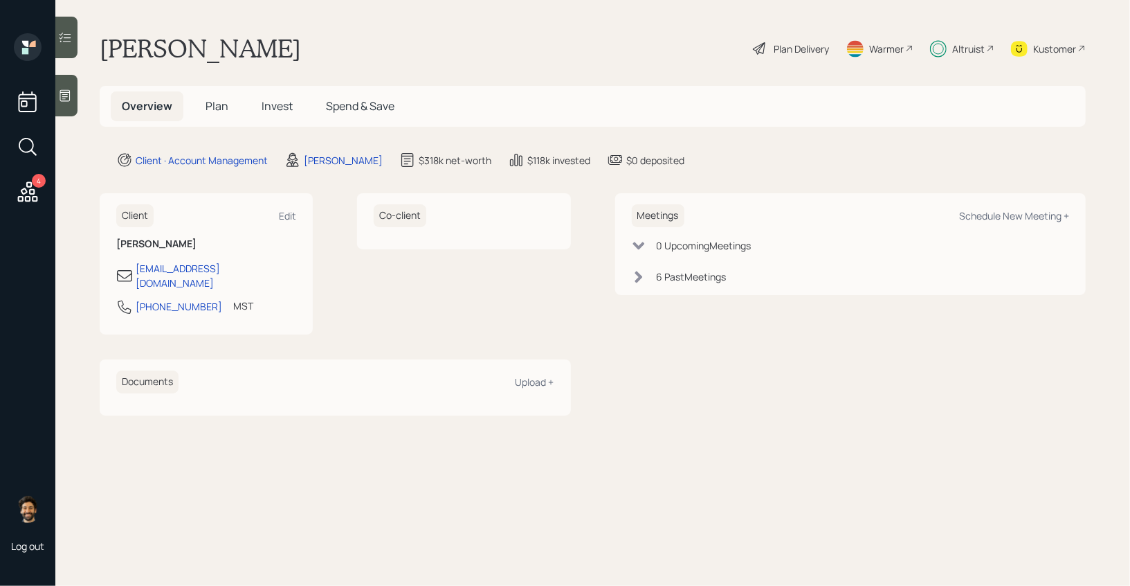
click at [950, 59] on div "Altruist" at bounding box center [962, 48] width 64 height 30
